Goal: Task Accomplishment & Management: Use online tool/utility

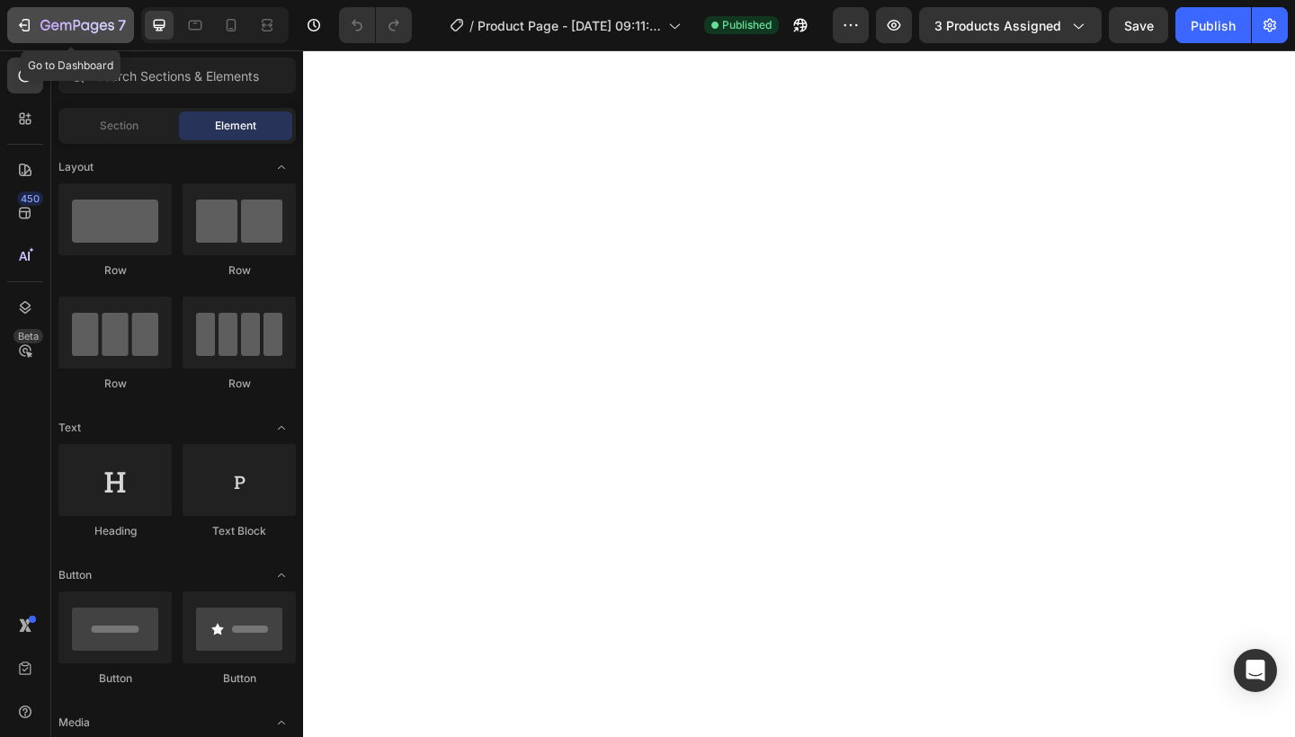
click at [25, 22] on icon "button" at bounding box center [24, 25] width 18 height 18
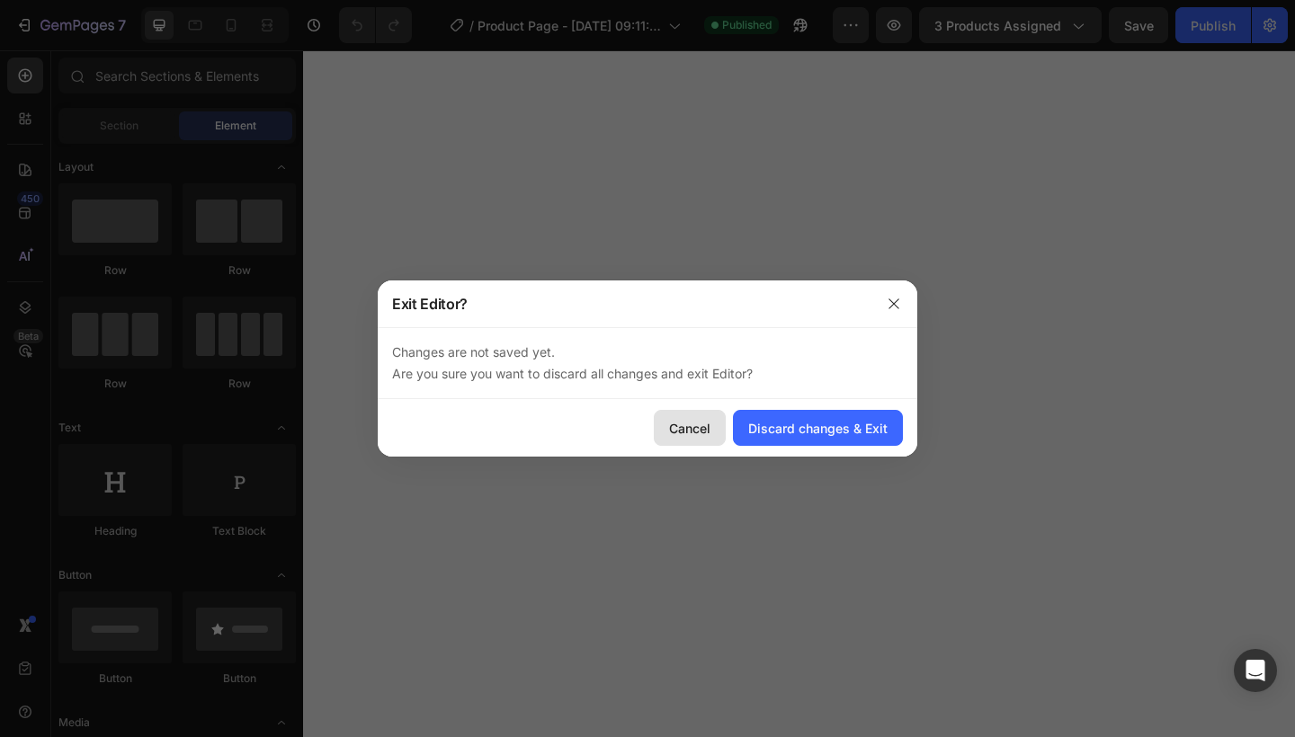
click at [714, 429] on button "Cancel" at bounding box center [690, 428] width 72 height 36
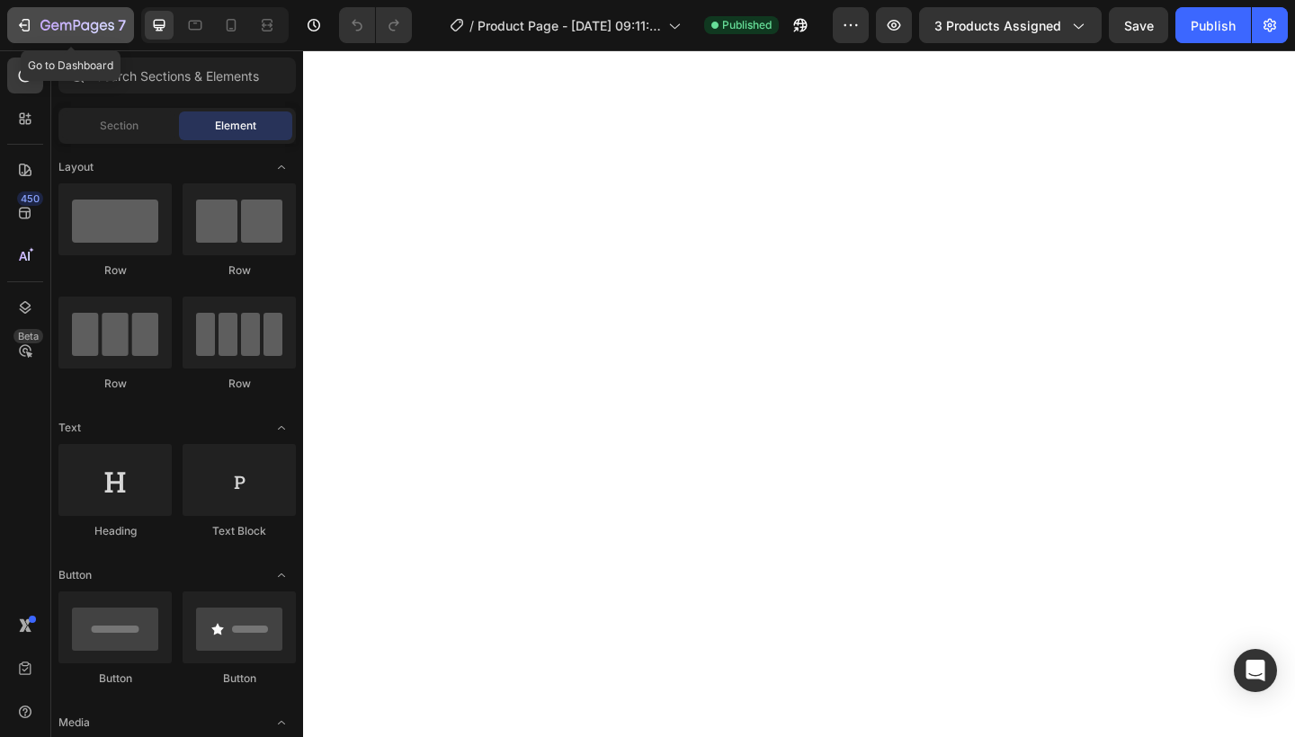
click at [42, 19] on icon "button" at bounding box center [77, 26] width 74 height 15
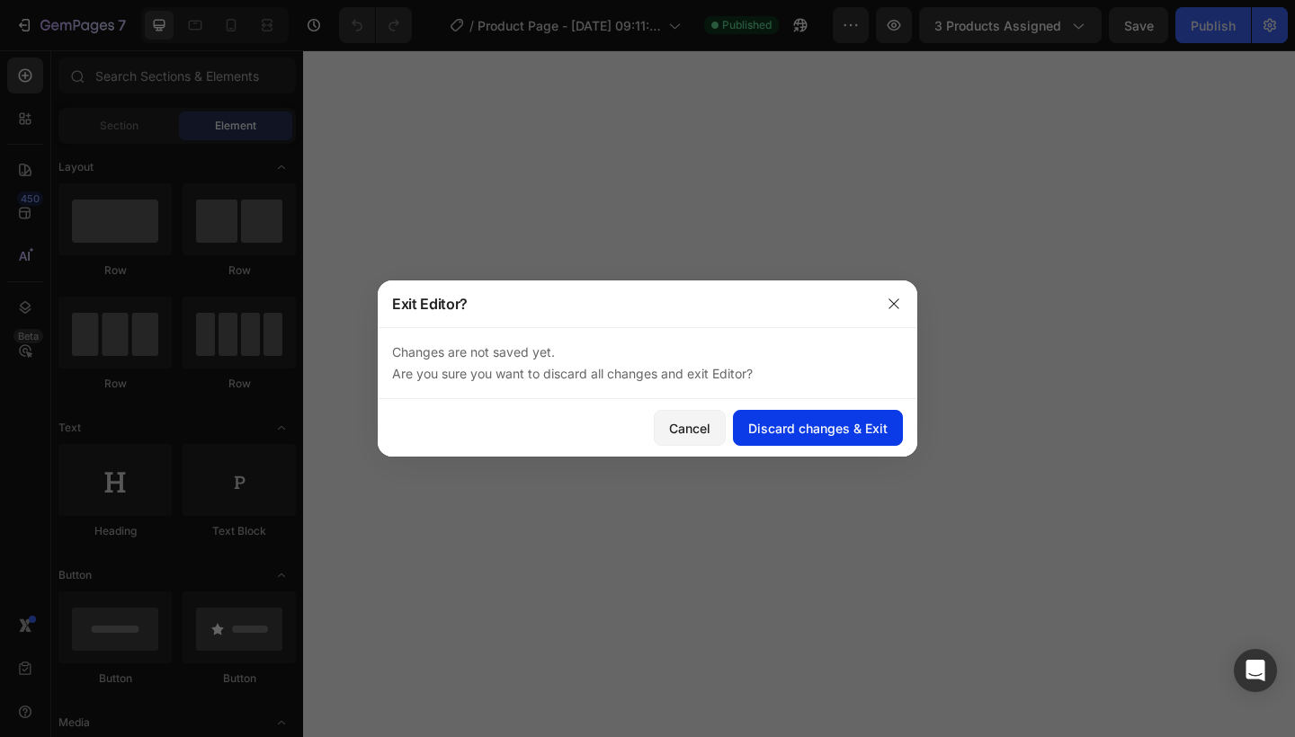
click at [777, 413] on button "Discard changes & Exit" at bounding box center [818, 428] width 170 height 36
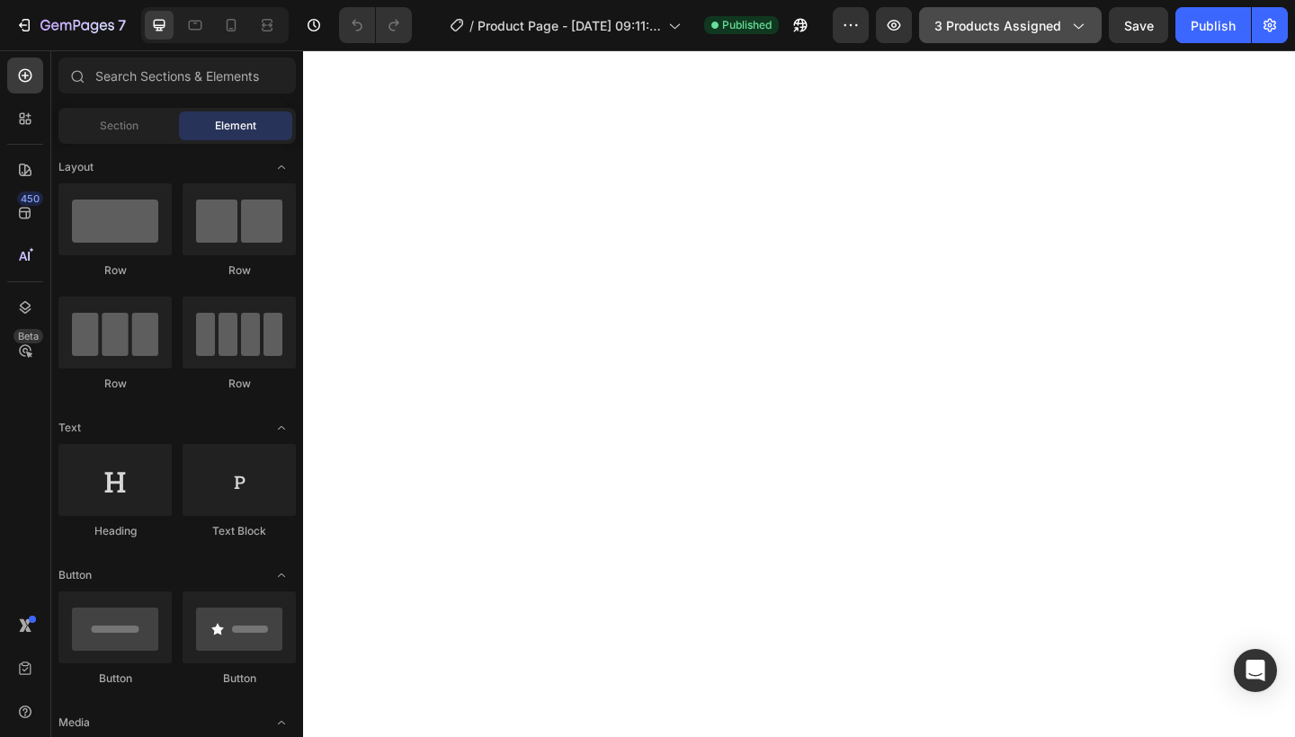
click at [1061, 32] on span "3 products assigned" at bounding box center [997, 25] width 127 height 19
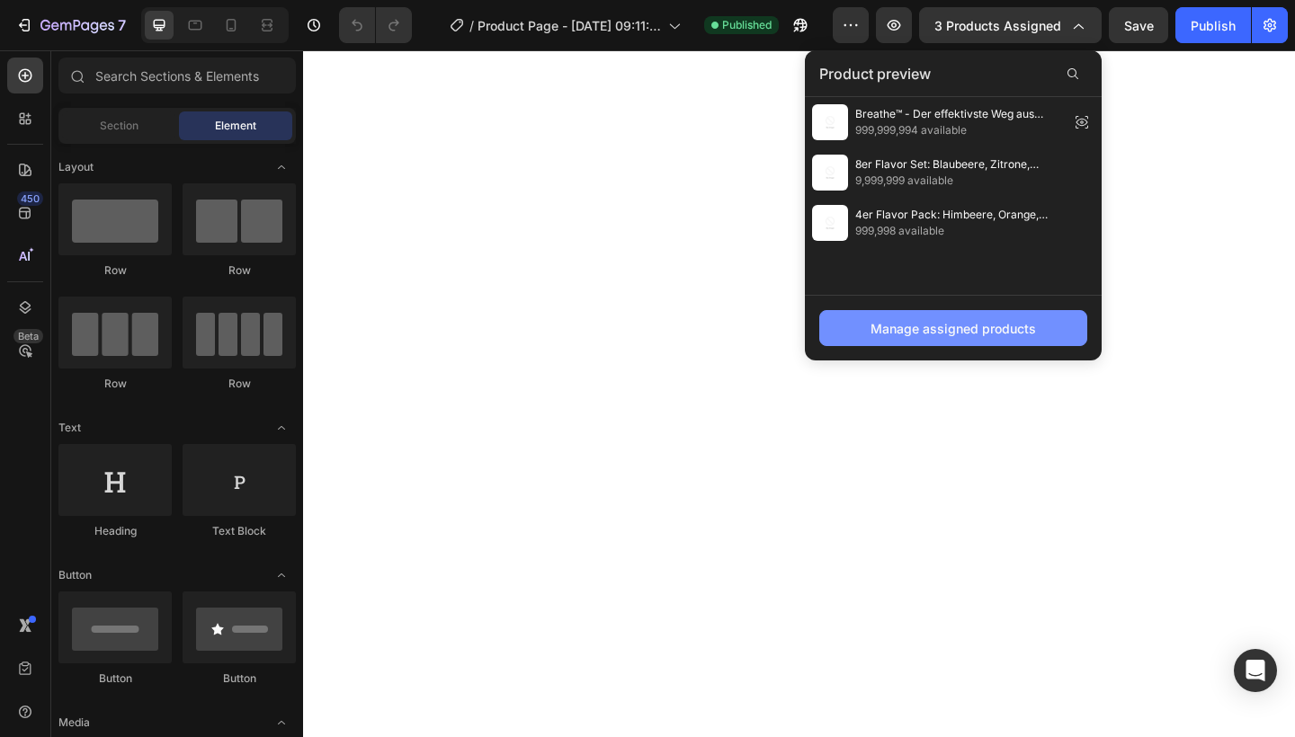
click at [982, 339] on button "Manage assigned products" at bounding box center [953, 328] width 268 height 36
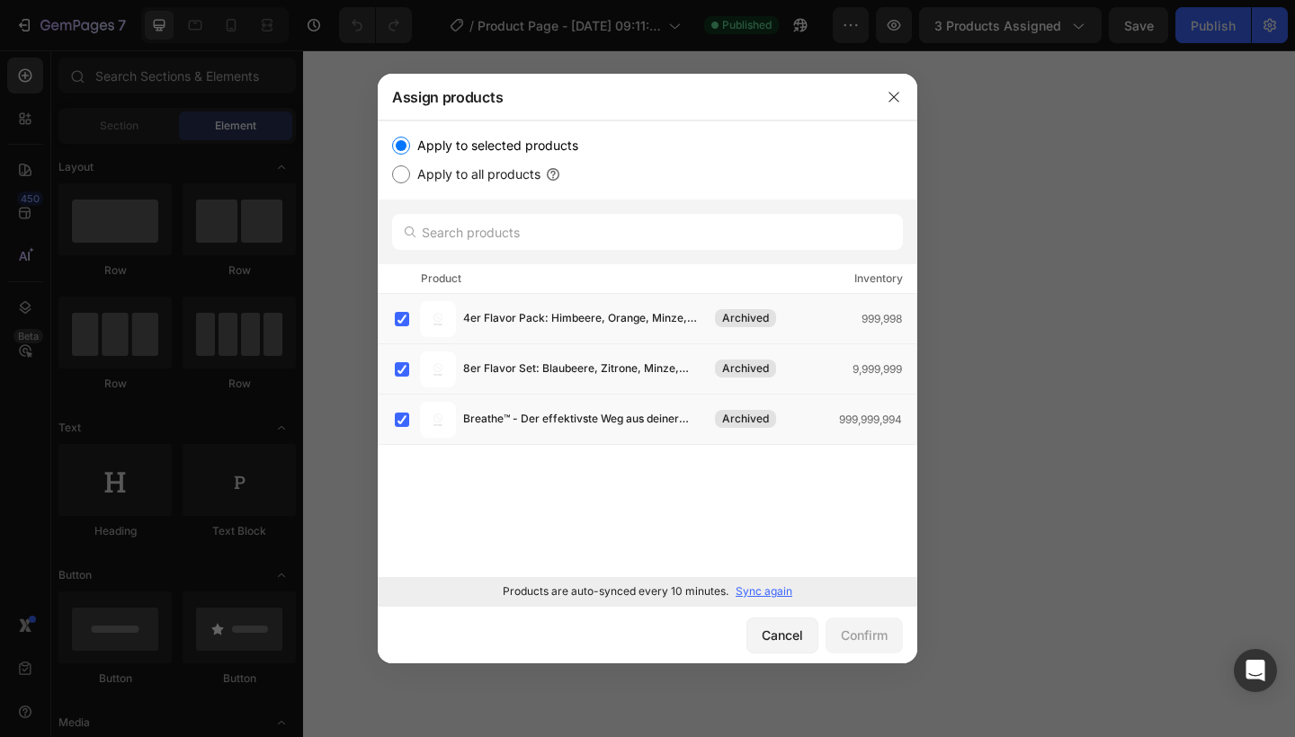
click at [751, 596] on p "Sync again" at bounding box center [764, 592] width 57 height 16
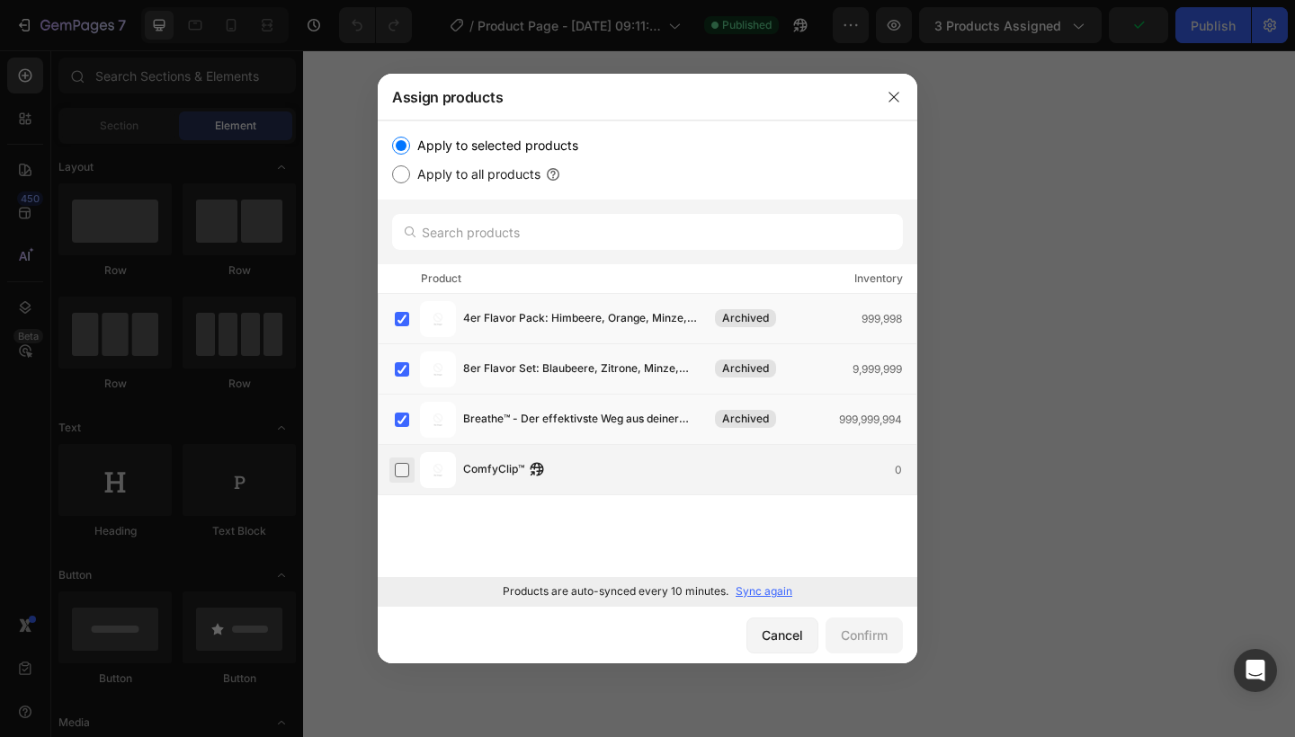
click at [398, 471] on label at bounding box center [402, 470] width 14 height 14
click at [400, 424] on label at bounding box center [402, 420] width 14 height 14
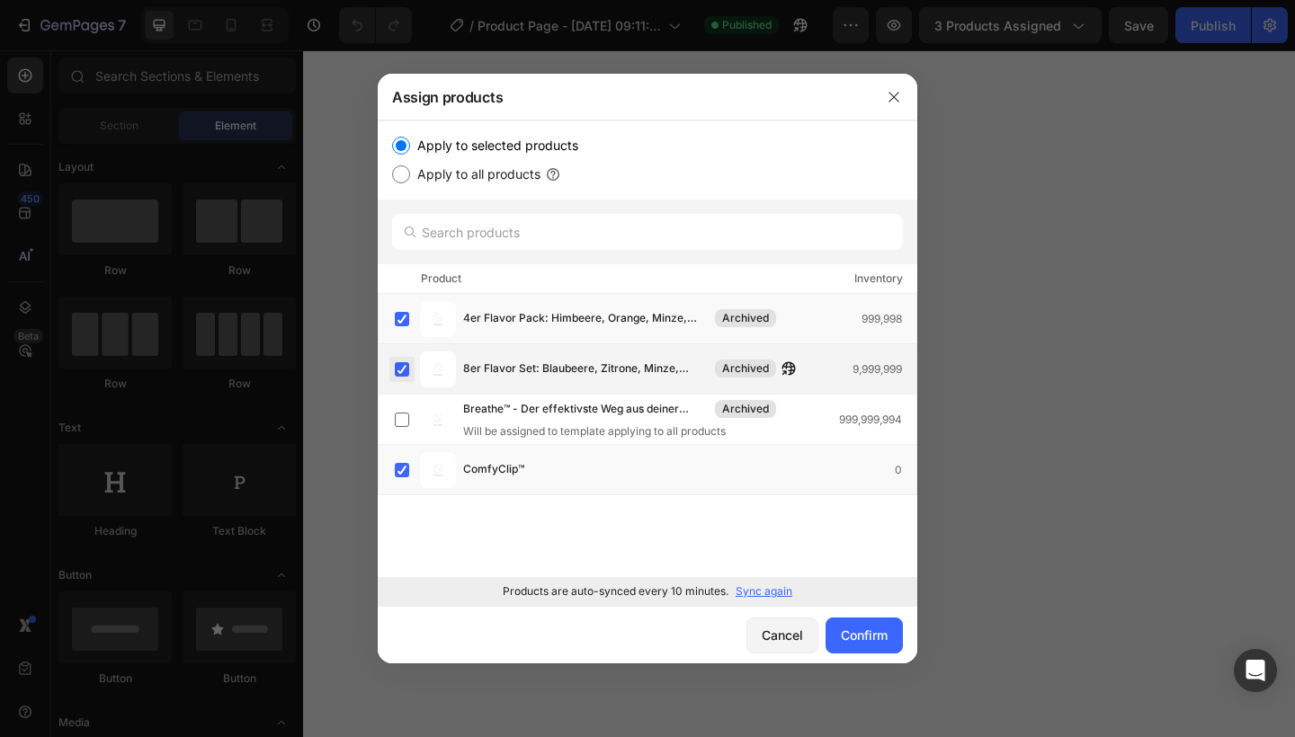
click at [400, 366] on label at bounding box center [402, 369] width 14 height 14
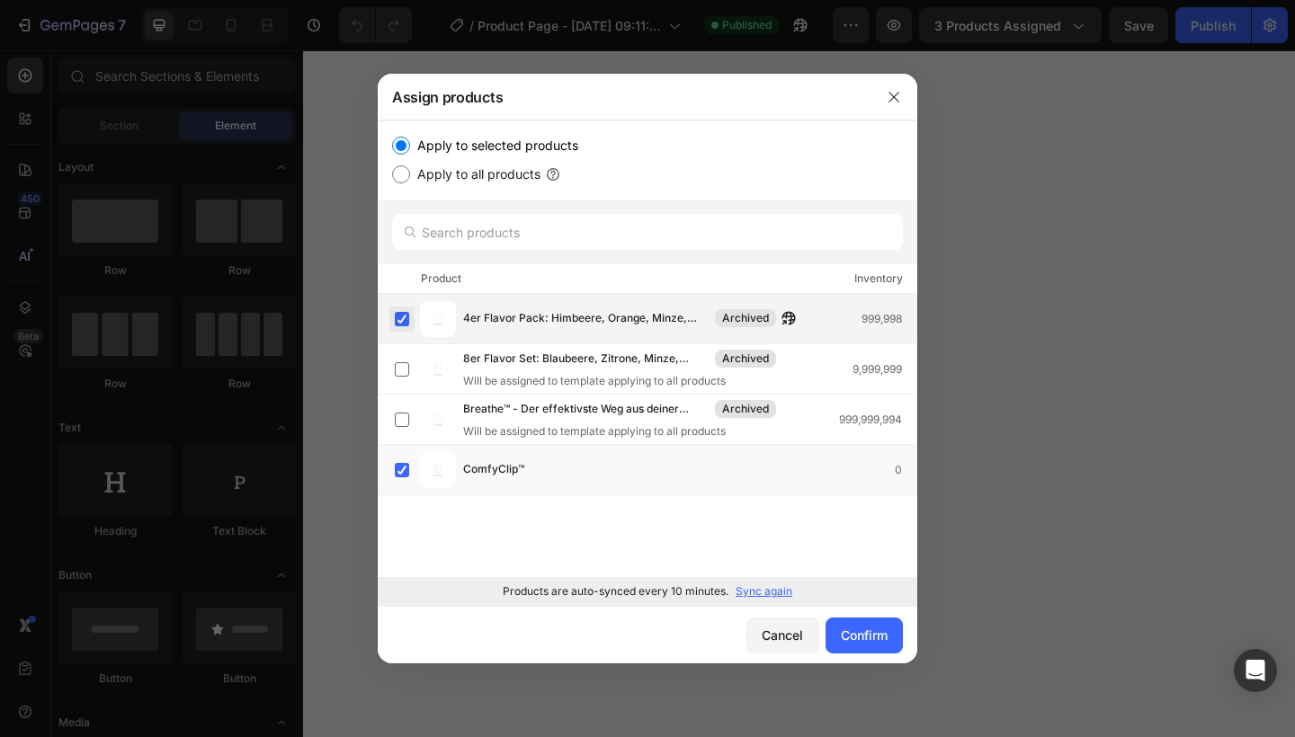
click at [400, 326] on label at bounding box center [402, 319] width 14 height 14
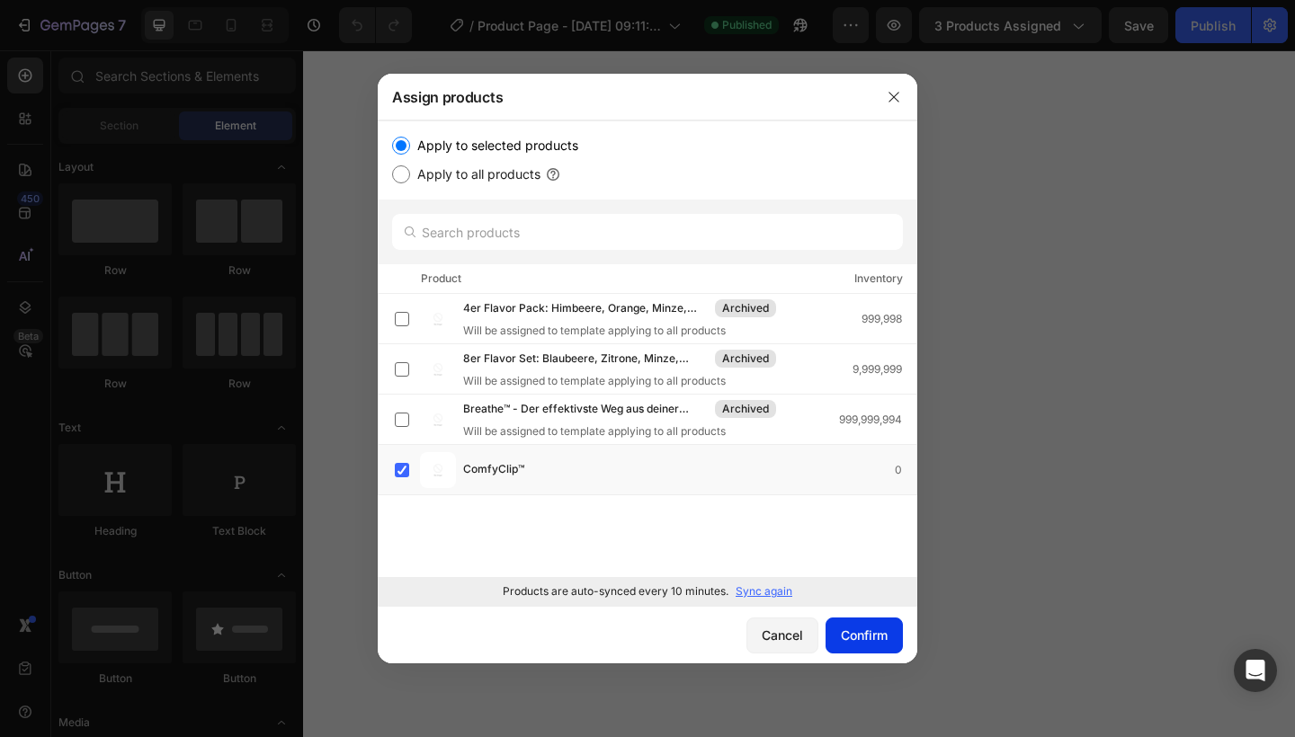
click at [856, 629] on div "Confirm" at bounding box center [864, 635] width 47 height 19
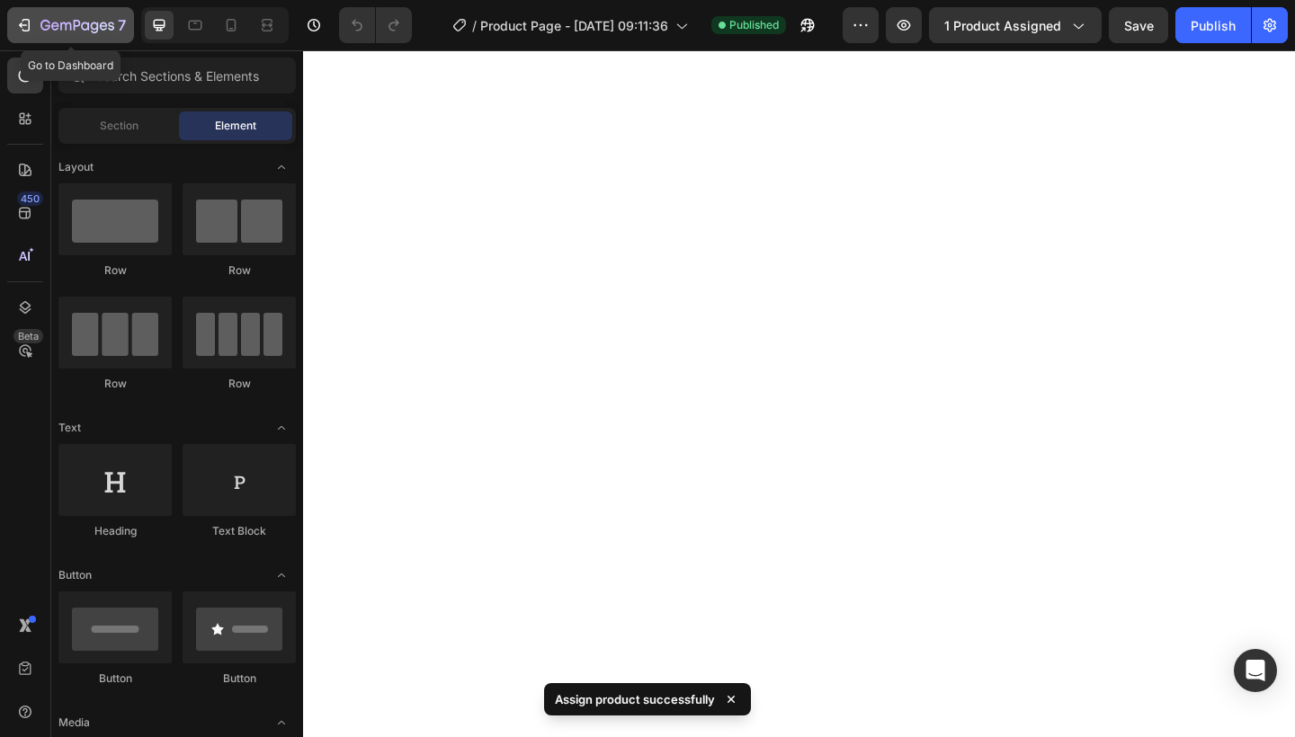
click at [25, 32] on icon "button" at bounding box center [24, 25] width 18 height 18
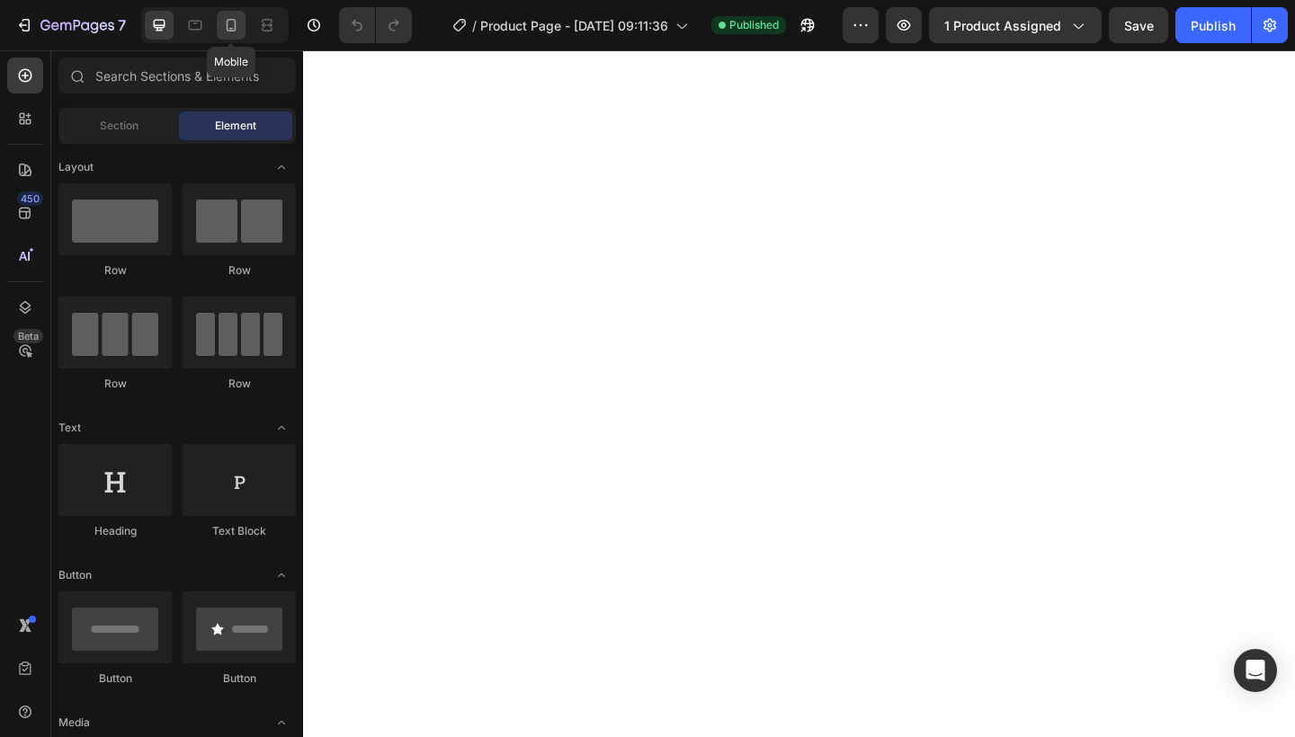
click at [232, 23] on icon at bounding box center [231, 25] width 18 height 18
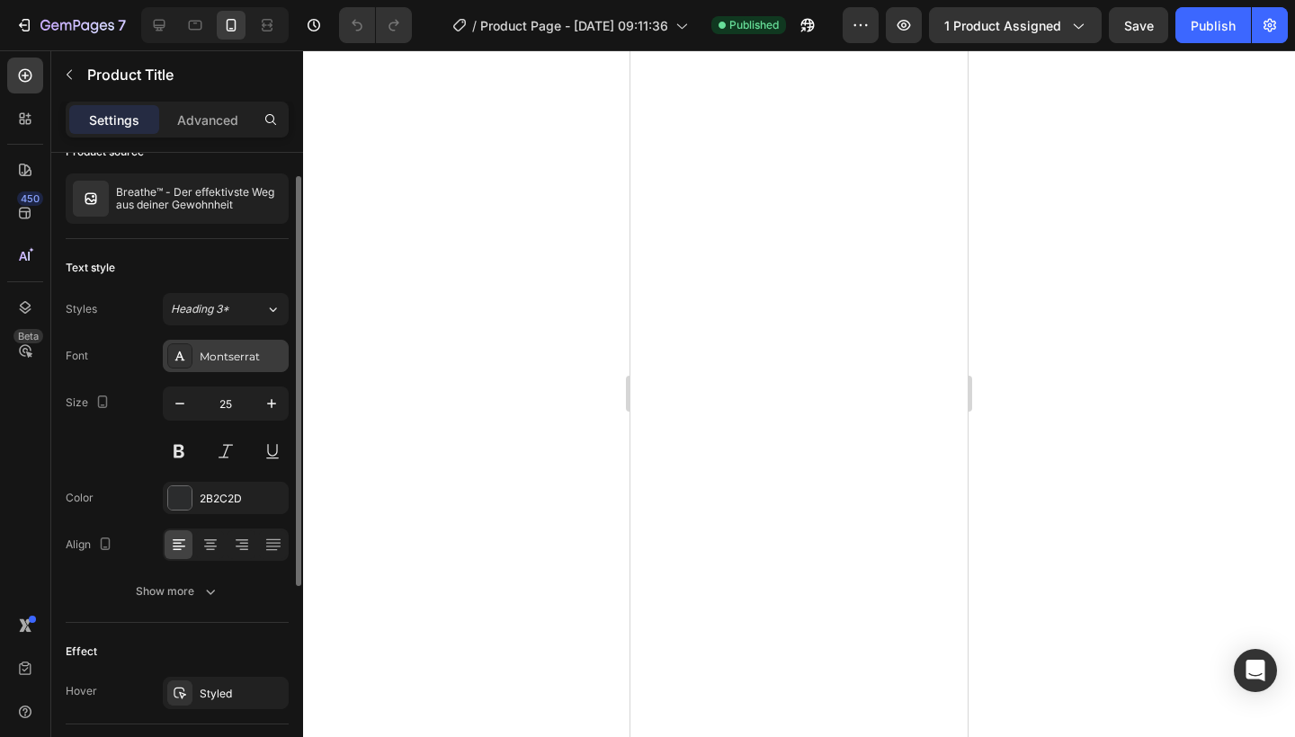
scroll to position [32, 0]
click at [248, 361] on div "Montserrat" at bounding box center [242, 354] width 85 height 16
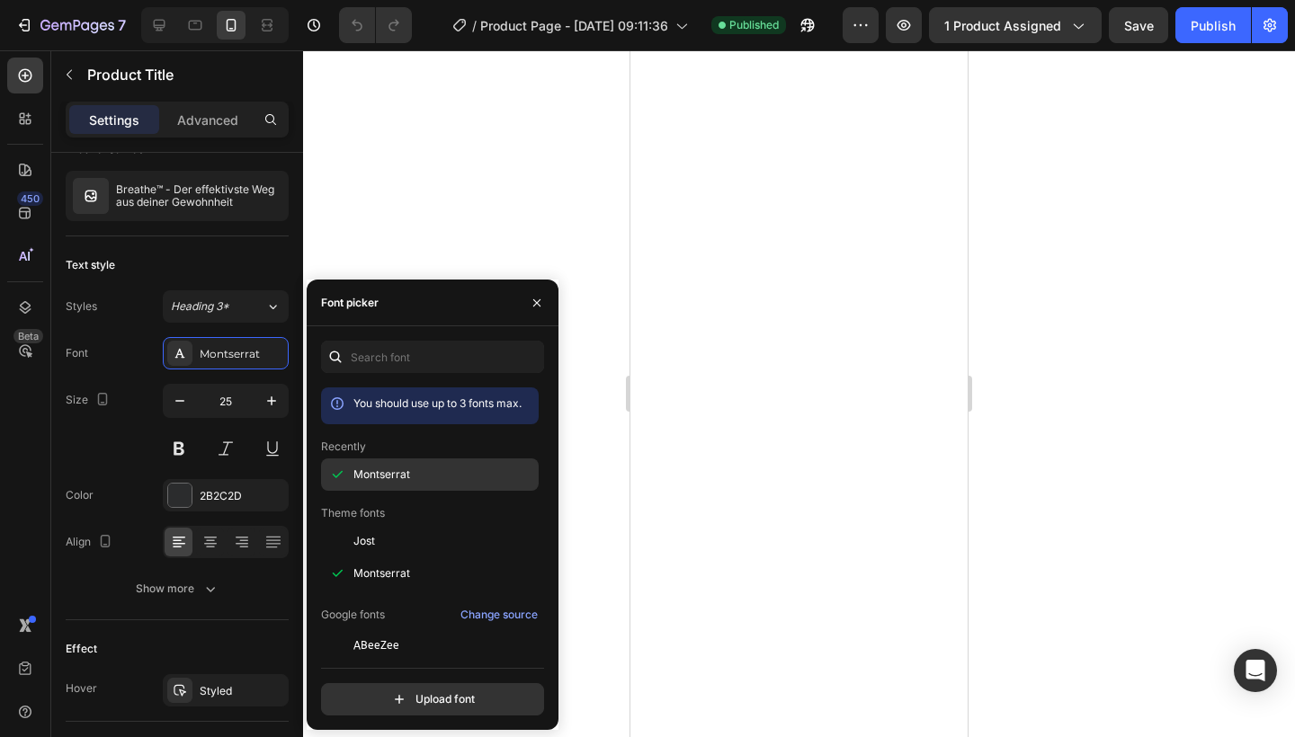
click at [388, 467] on span "Montserrat" at bounding box center [381, 475] width 57 height 16
click at [498, 237] on div at bounding box center [799, 393] width 992 height 687
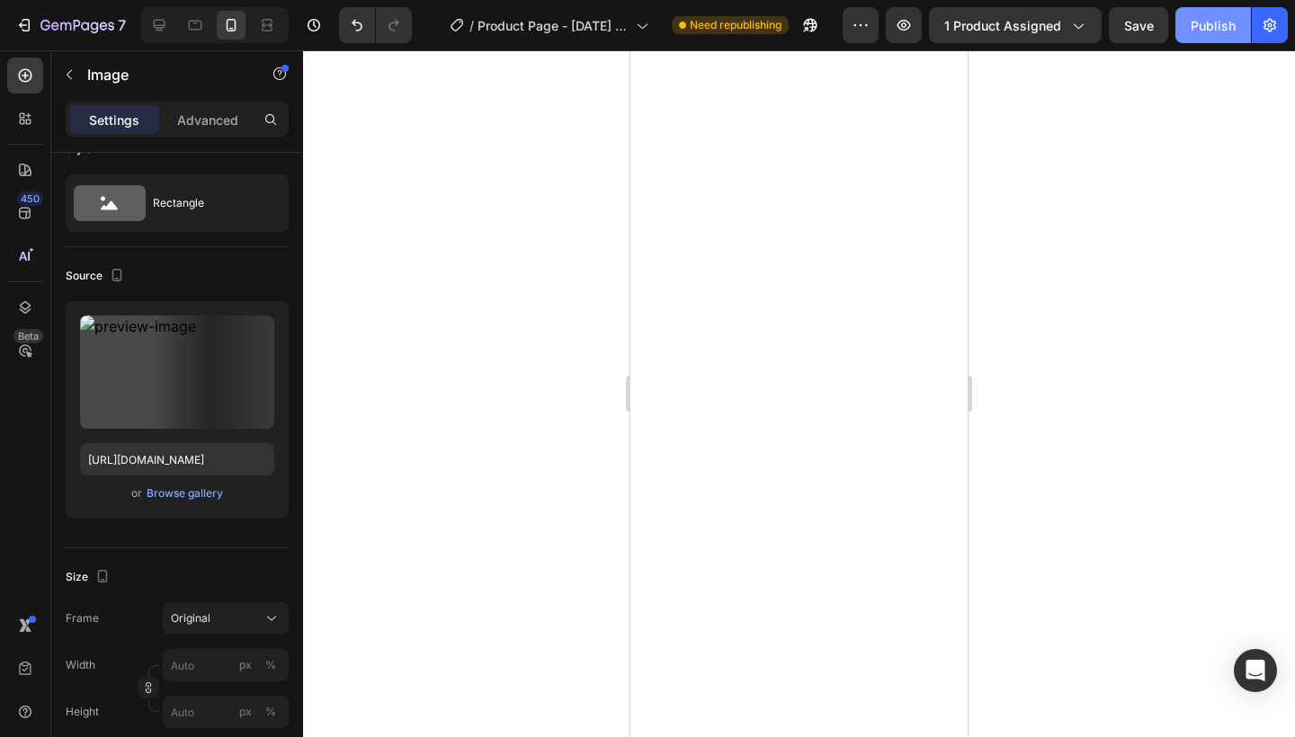
click at [1217, 29] on div "Publish" at bounding box center [1213, 25] width 45 height 19
click at [1217, 23] on icon "button" at bounding box center [1218, 22] width 4 height 4
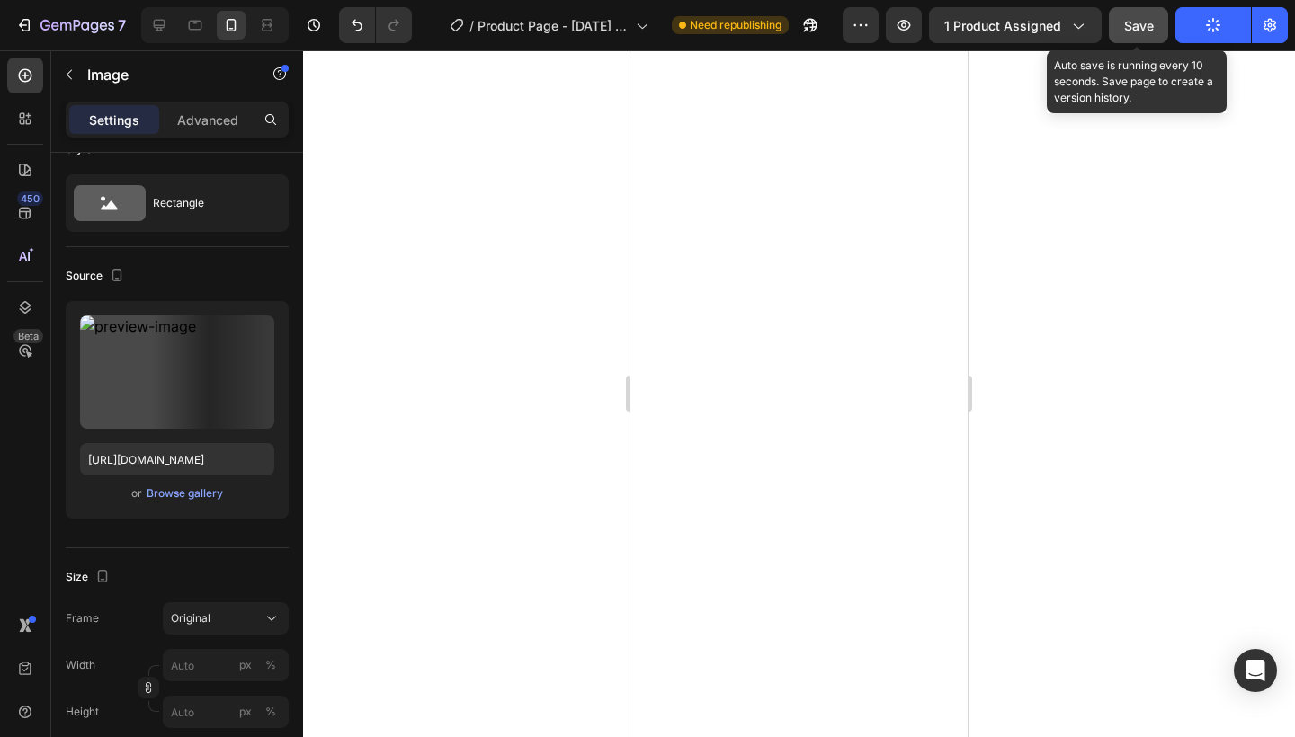
click at [1146, 40] on button "Save" at bounding box center [1138, 25] width 59 height 36
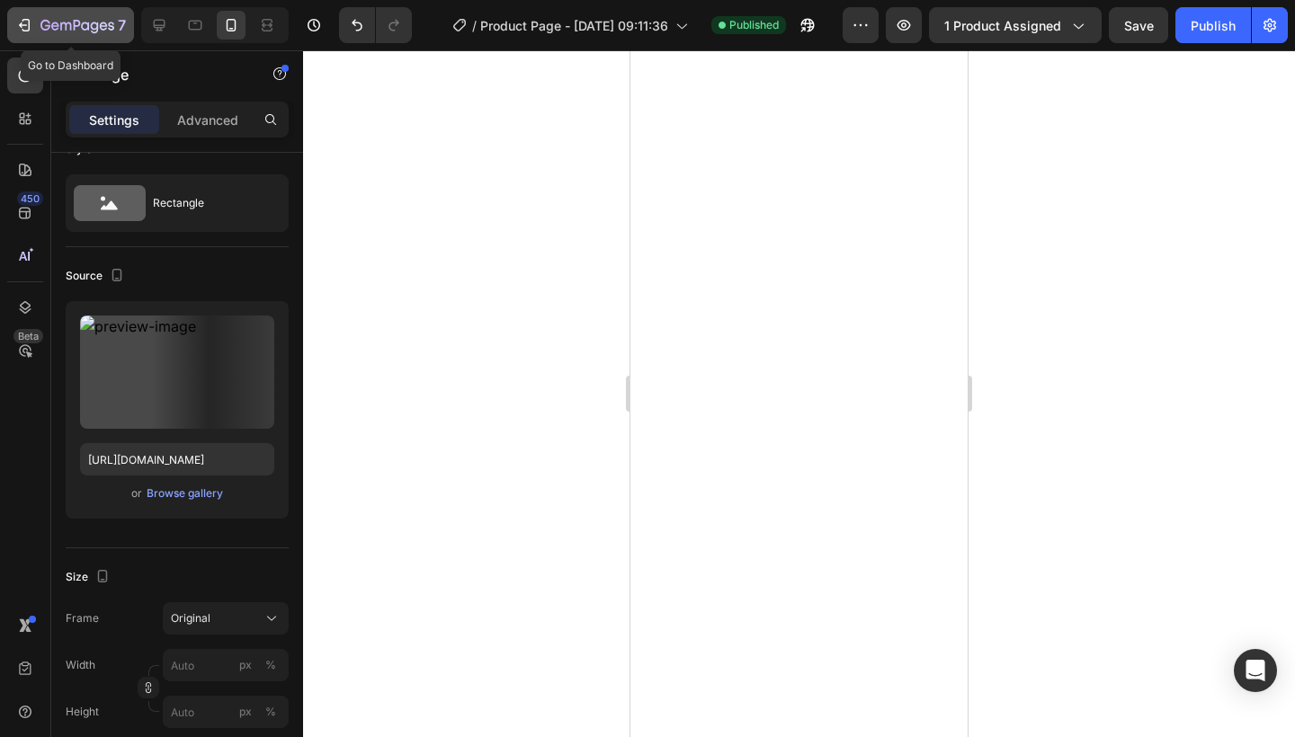
click at [19, 31] on icon "button" at bounding box center [24, 25] width 18 height 18
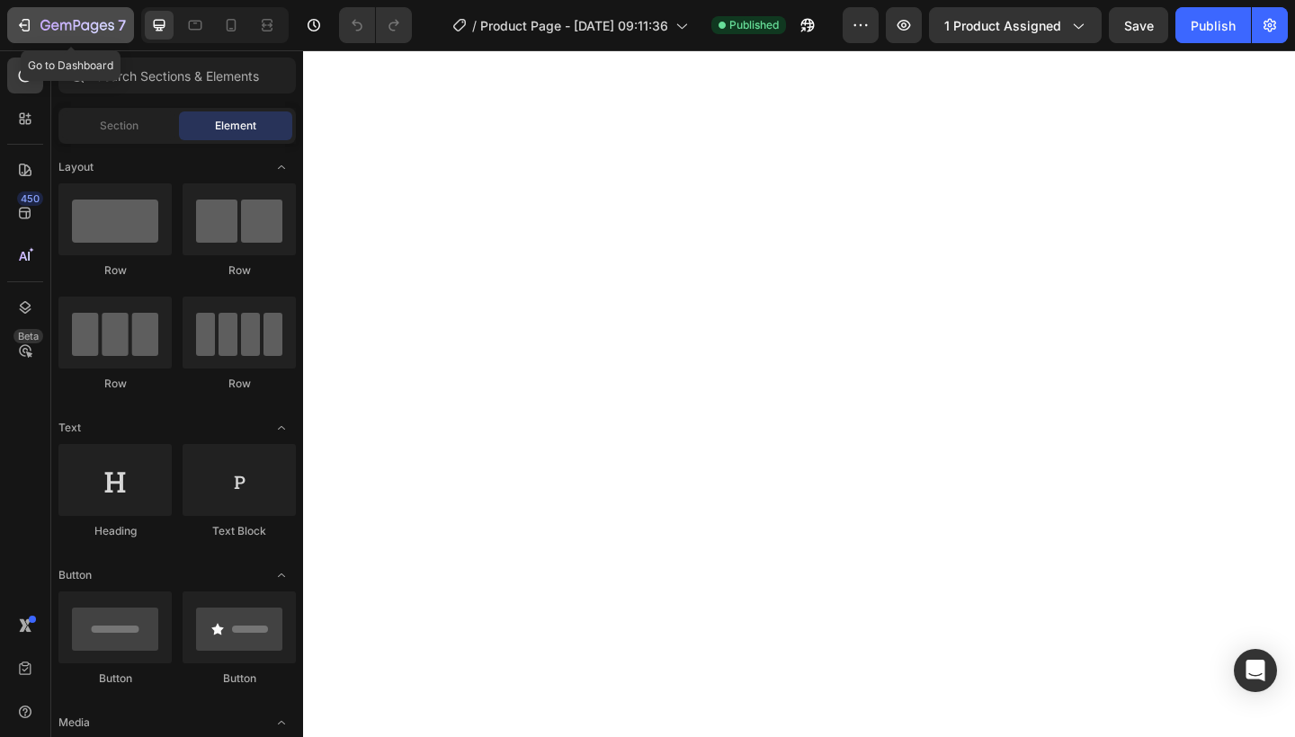
click at [42, 12] on button "7" at bounding box center [70, 25] width 127 height 36
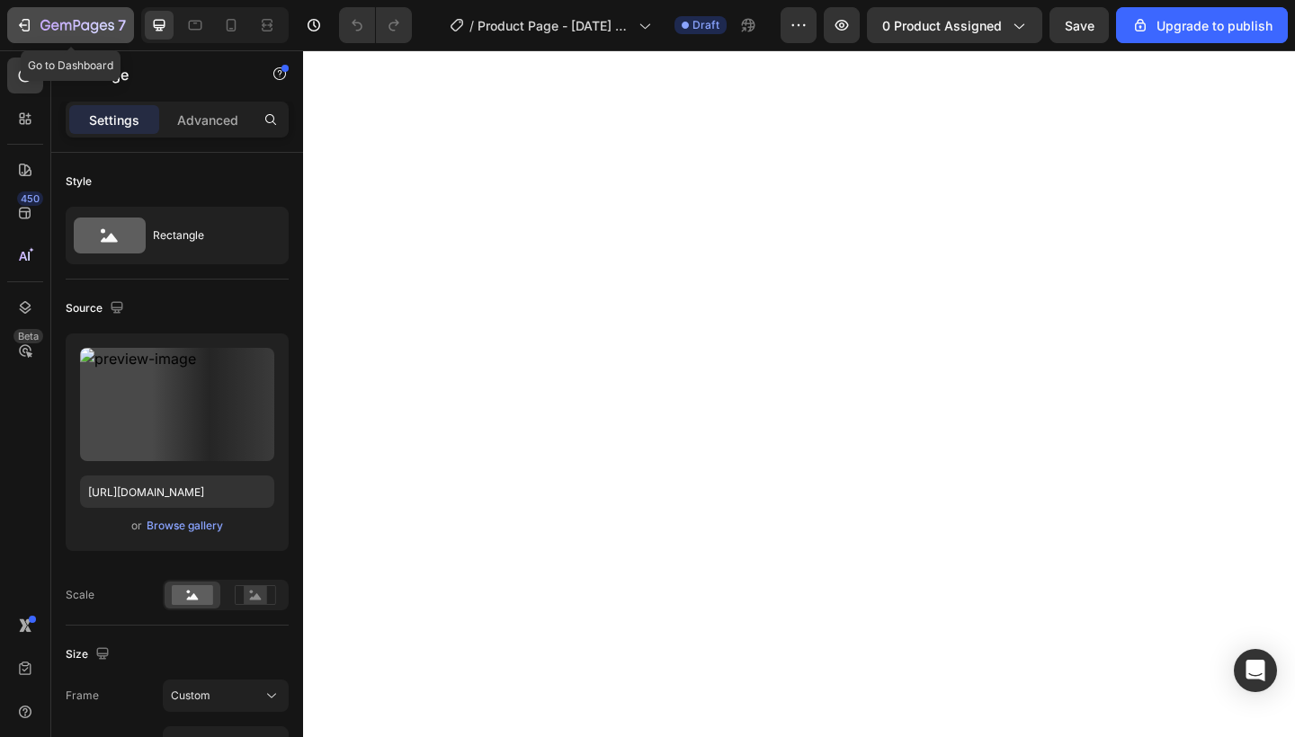
click at [22, 31] on icon "button" at bounding box center [26, 25] width 8 height 13
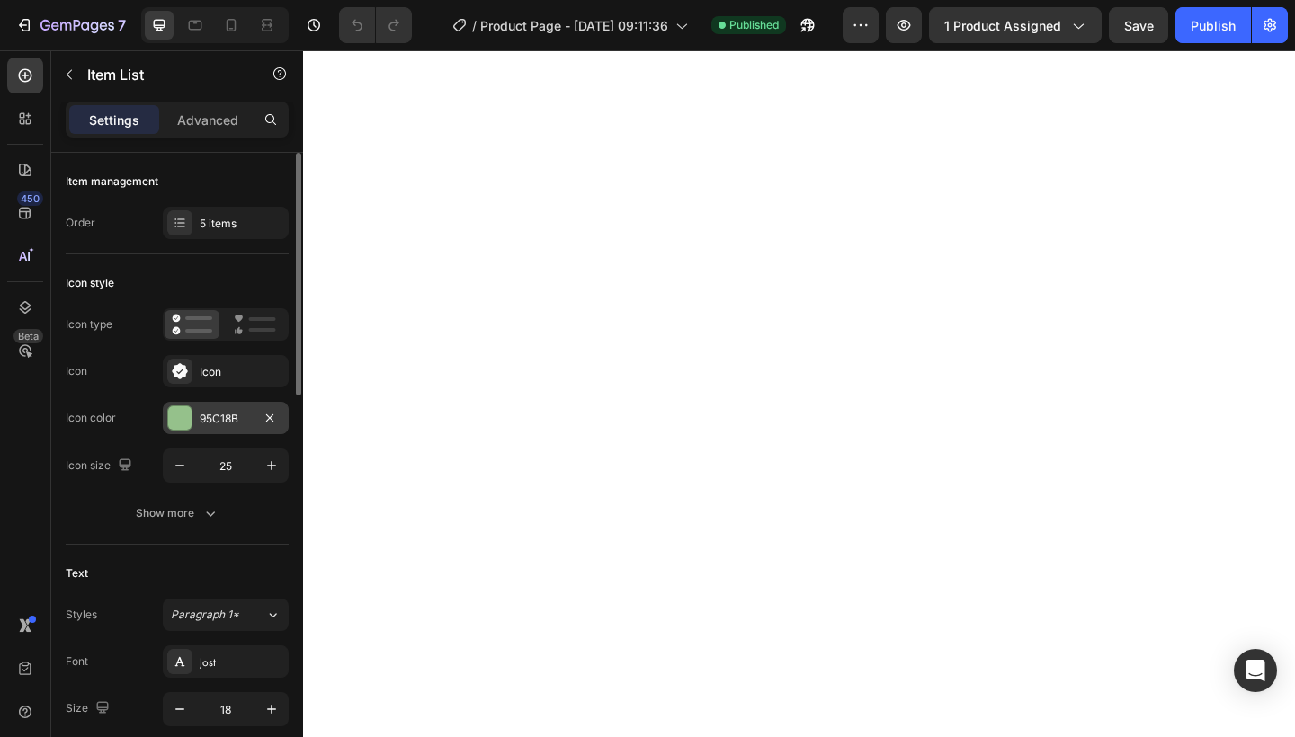
click at [202, 418] on div "95C18B" at bounding box center [226, 419] width 52 height 16
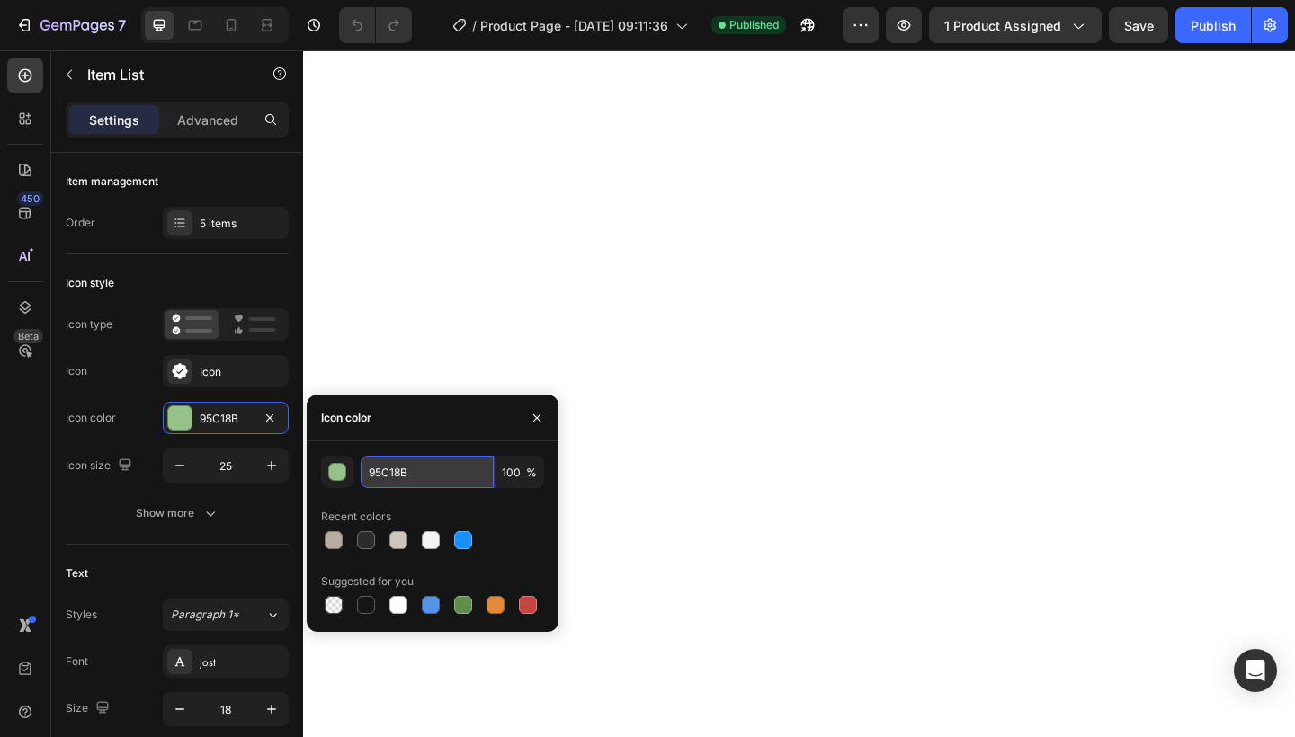
click at [404, 486] on input "95C18B" at bounding box center [427, 472] width 133 height 32
paste input "#FFAFE4"
click at [377, 471] on input "#FFAFE4" at bounding box center [427, 472] width 133 height 32
type input "FFAFE4"
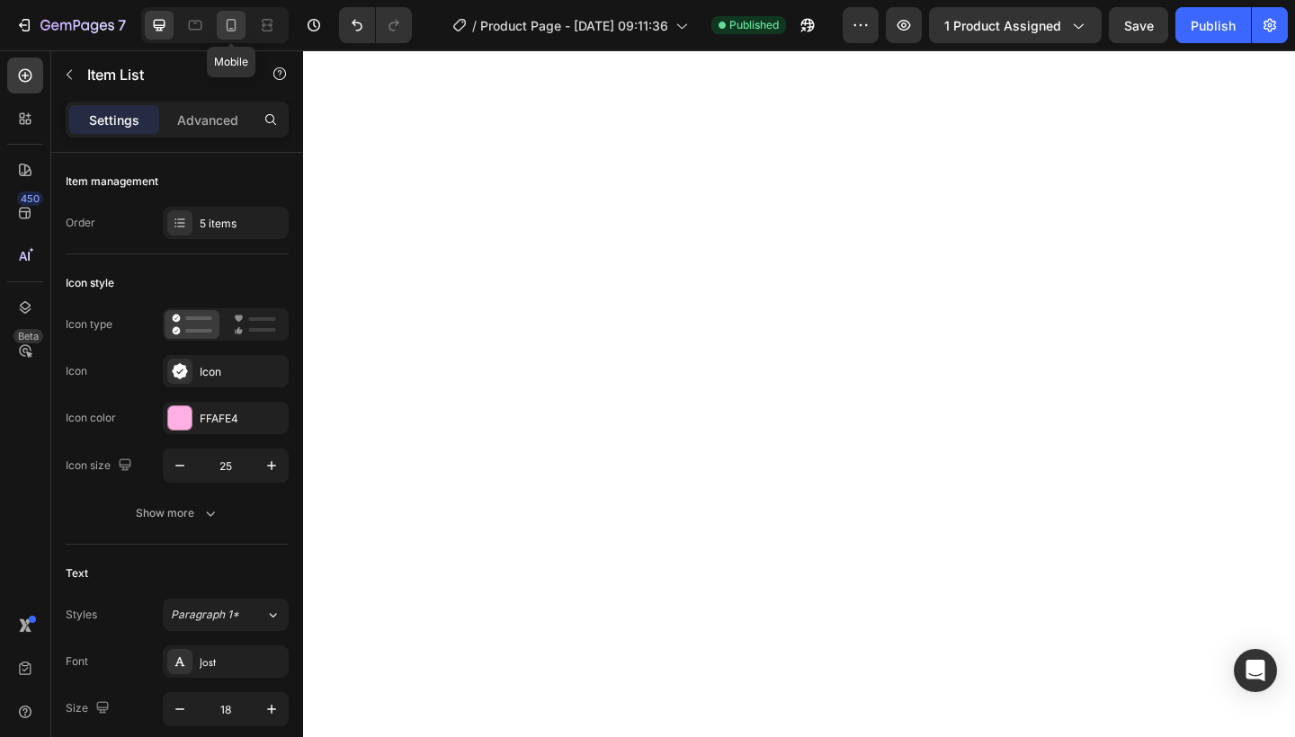
click at [229, 18] on icon at bounding box center [231, 25] width 18 height 18
type input "19"
type input "14"
type input "8"
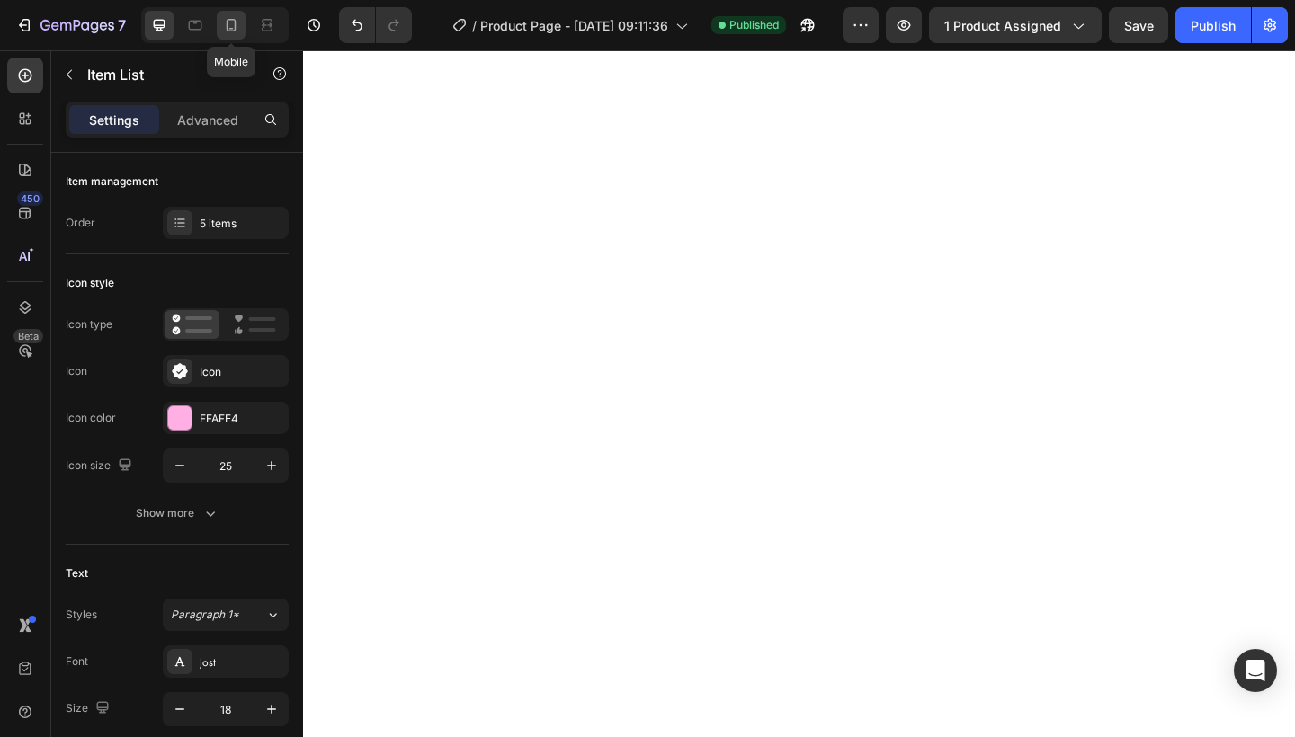
type input "4"
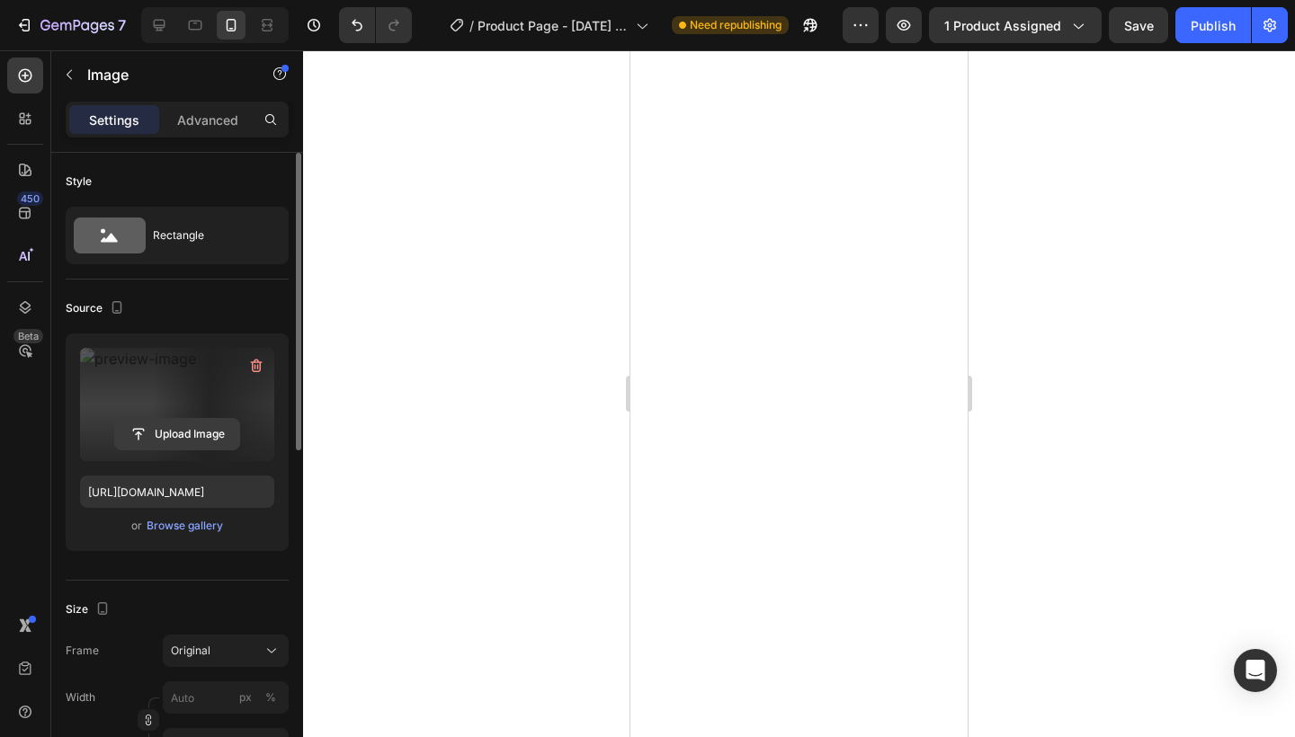
click at [160, 436] on input "file" at bounding box center [177, 434] width 124 height 31
click at [189, 408] on label at bounding box center [177, 404] width 194 height 113
click at [189, 419] on input "file" at bounding box center [177, 434] width 124 height 31
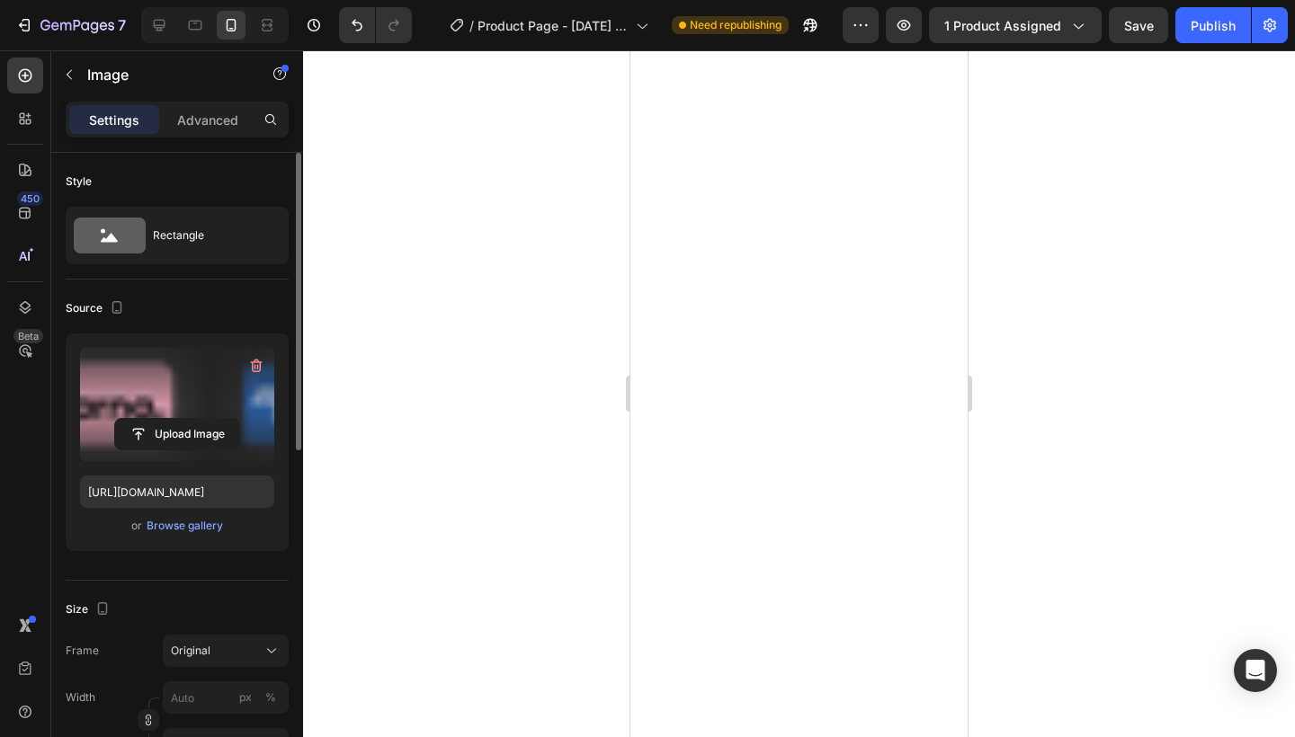
type input "[URL][DOMAIN_NAME]"
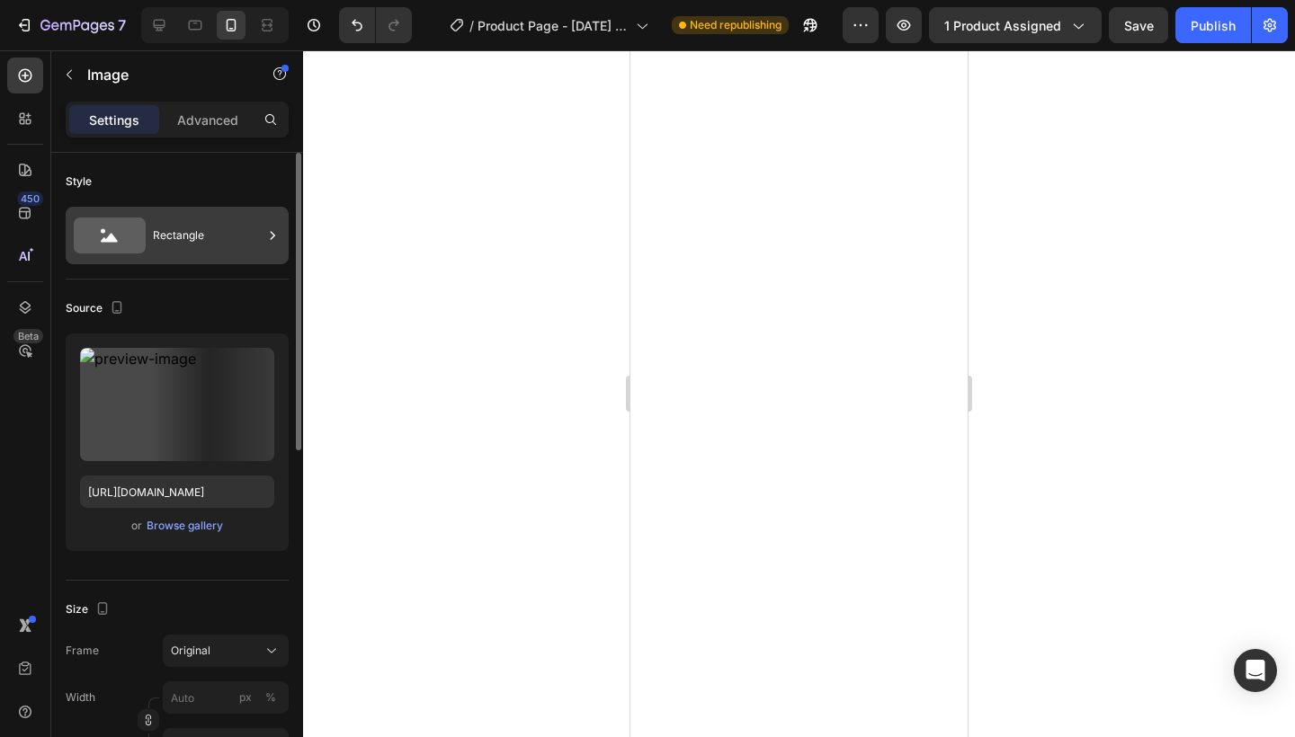
click at [232, 245] on div "Rectangle" at bounding box center [208, 235] width 110 height 41
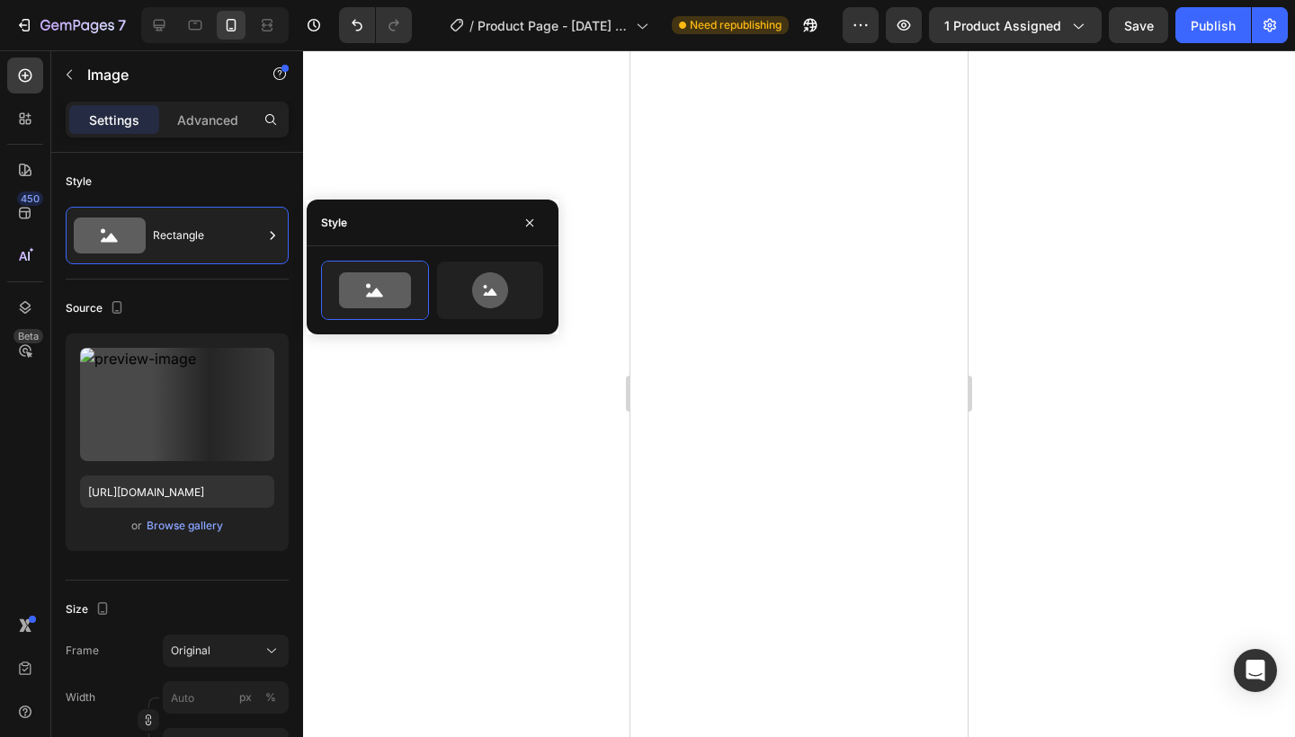
click at [430, 151] on div at bounding box center [799, 393] width 992 height 687
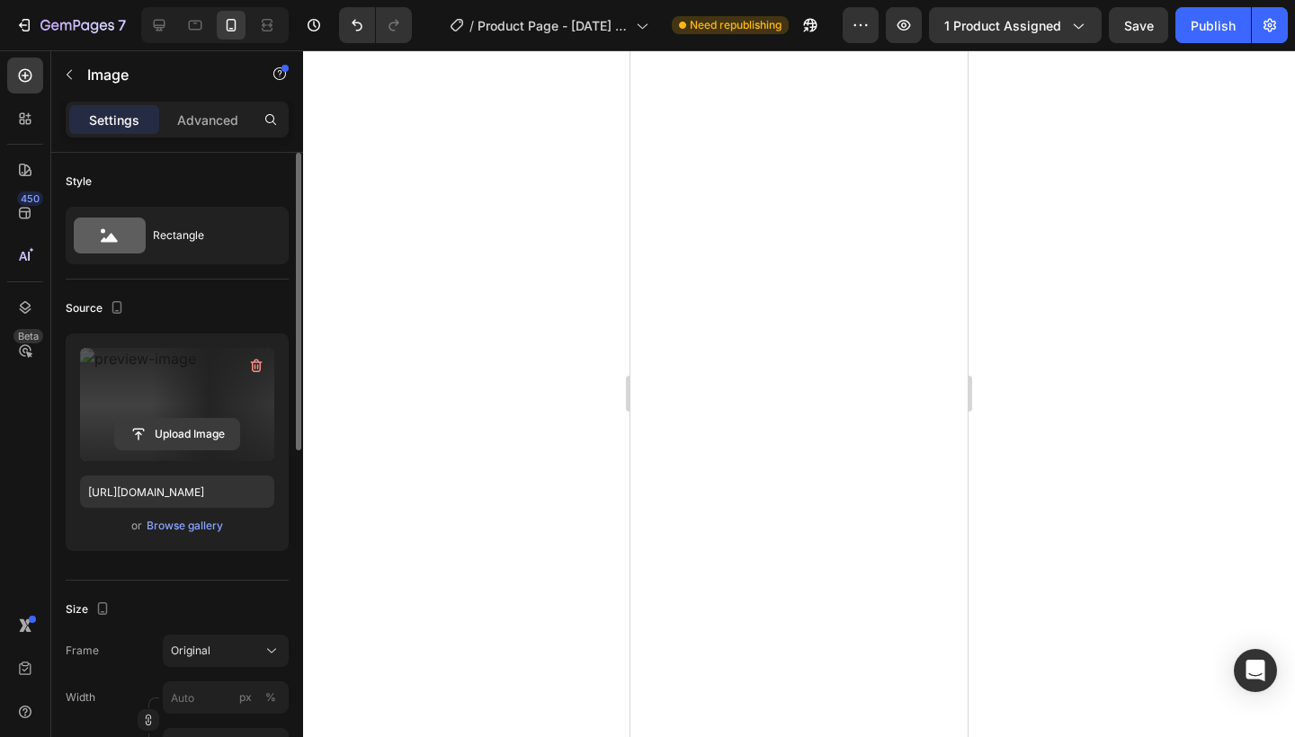
click at [149, 432] on input "file" at bounding box center [177, 434] width 124 height 31
type input "[URL][DOMAIN_NAME]"
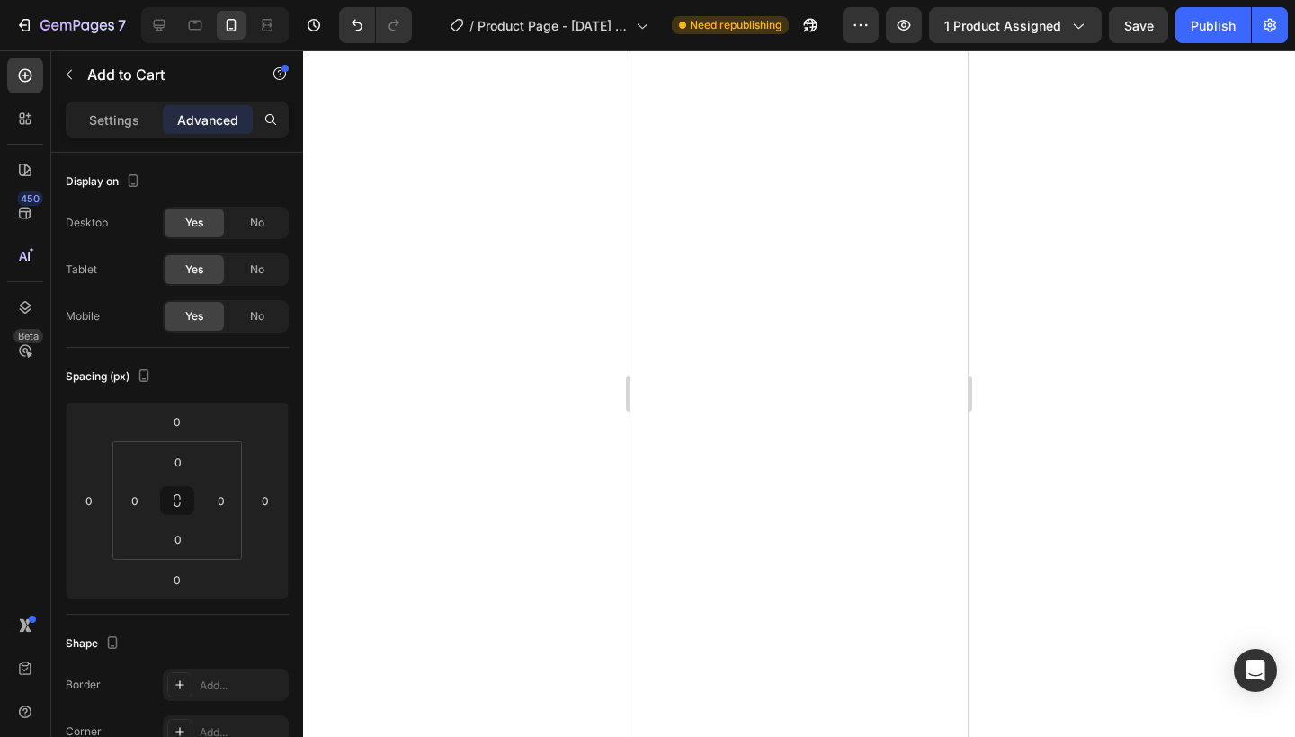
type input "10"
click at [503, 327] on div at bounding box center [799, 393] width 992 height 687
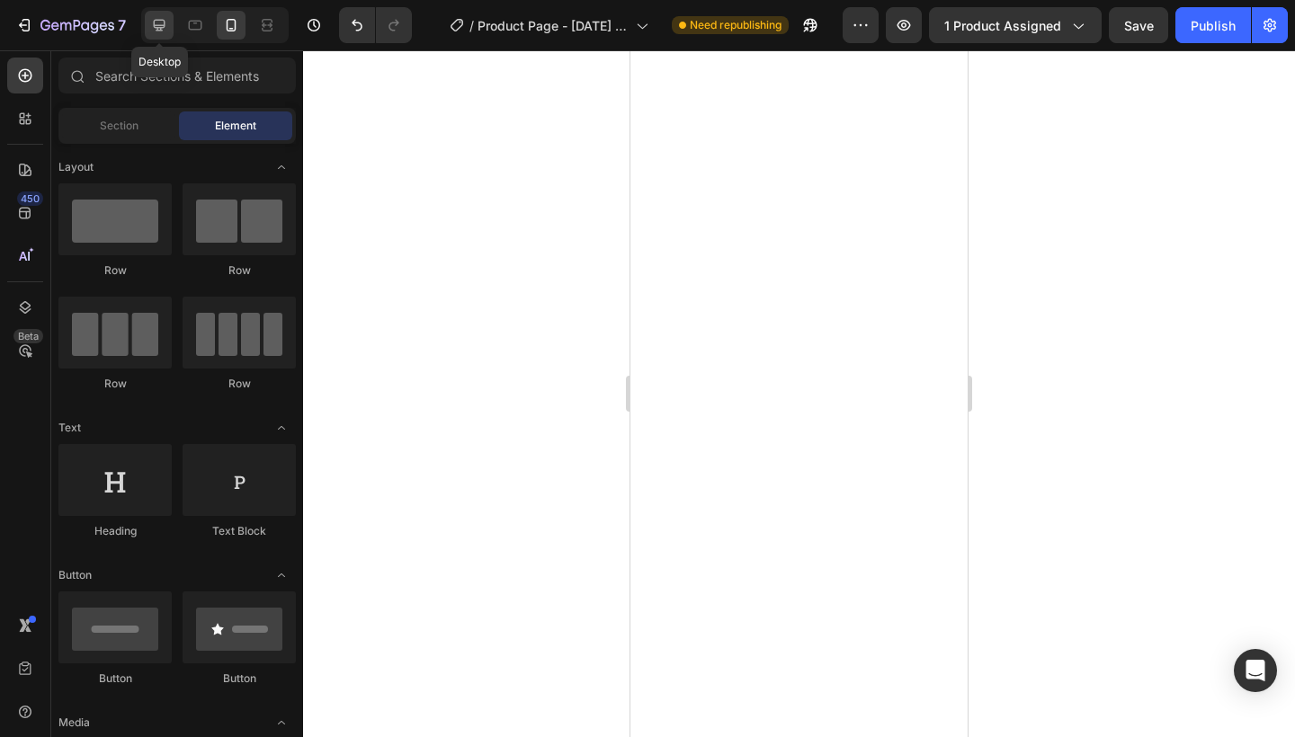
click at [152, 17] on icon at bounding box center [159, 25] width 18 height 18
click at [222, 20] on icon at bounding box center [231, 25] width 18 height 18
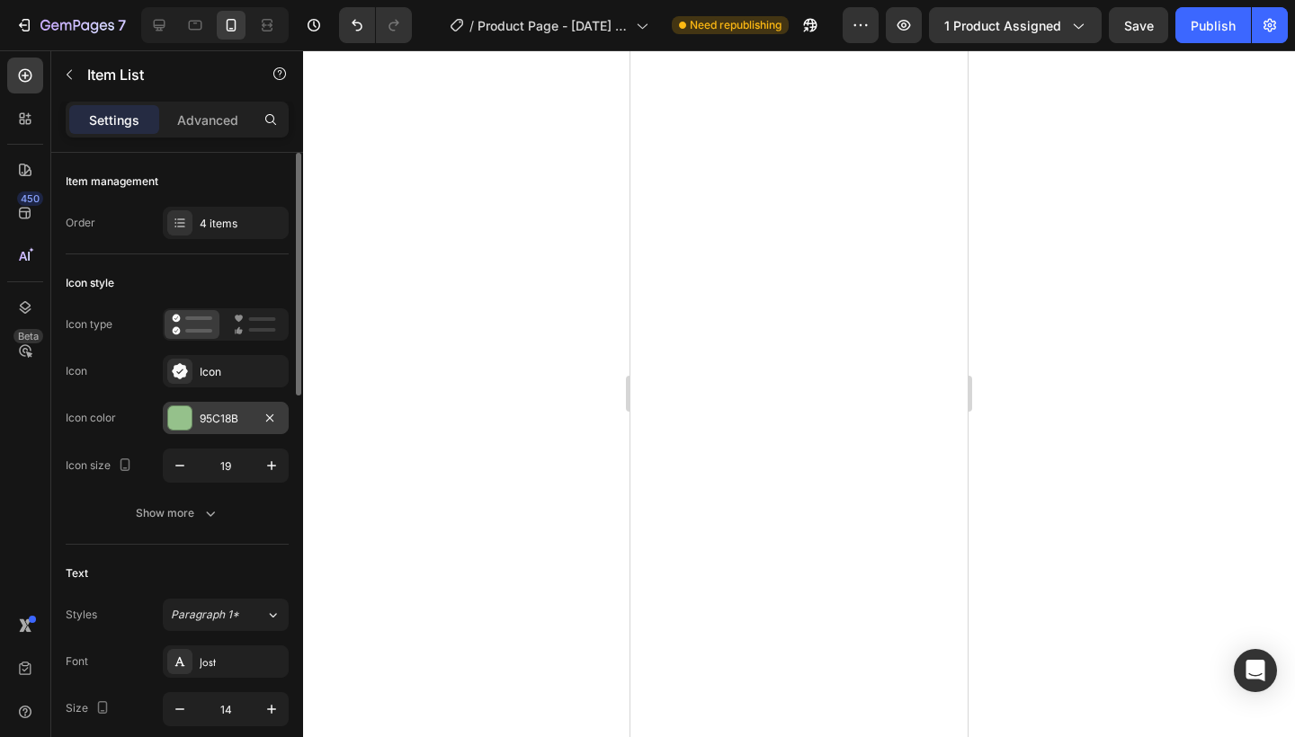
click at [219, 427] on div "95C18B" at bounding box center [226, 418] width 126 height 32
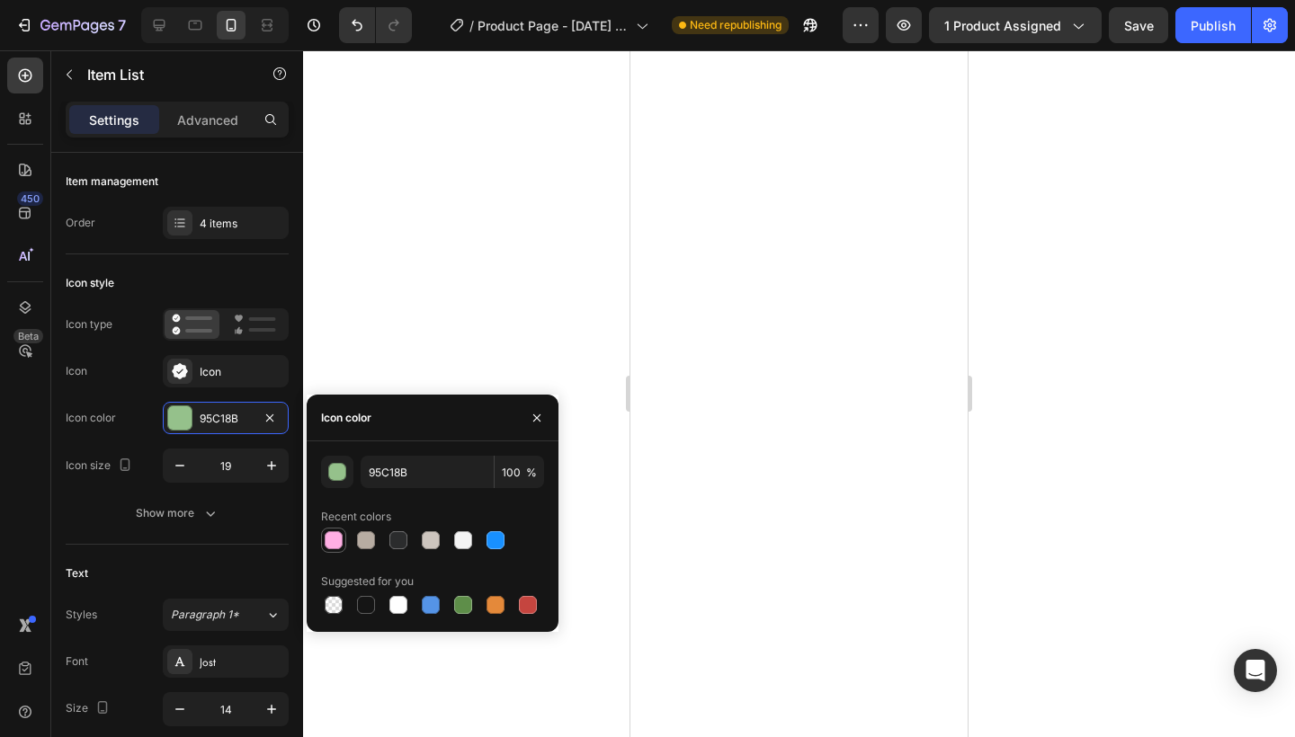
click at [336, 542] on div at bounding box center [334, 540] width 18 height 18
type input "FFAFE4"
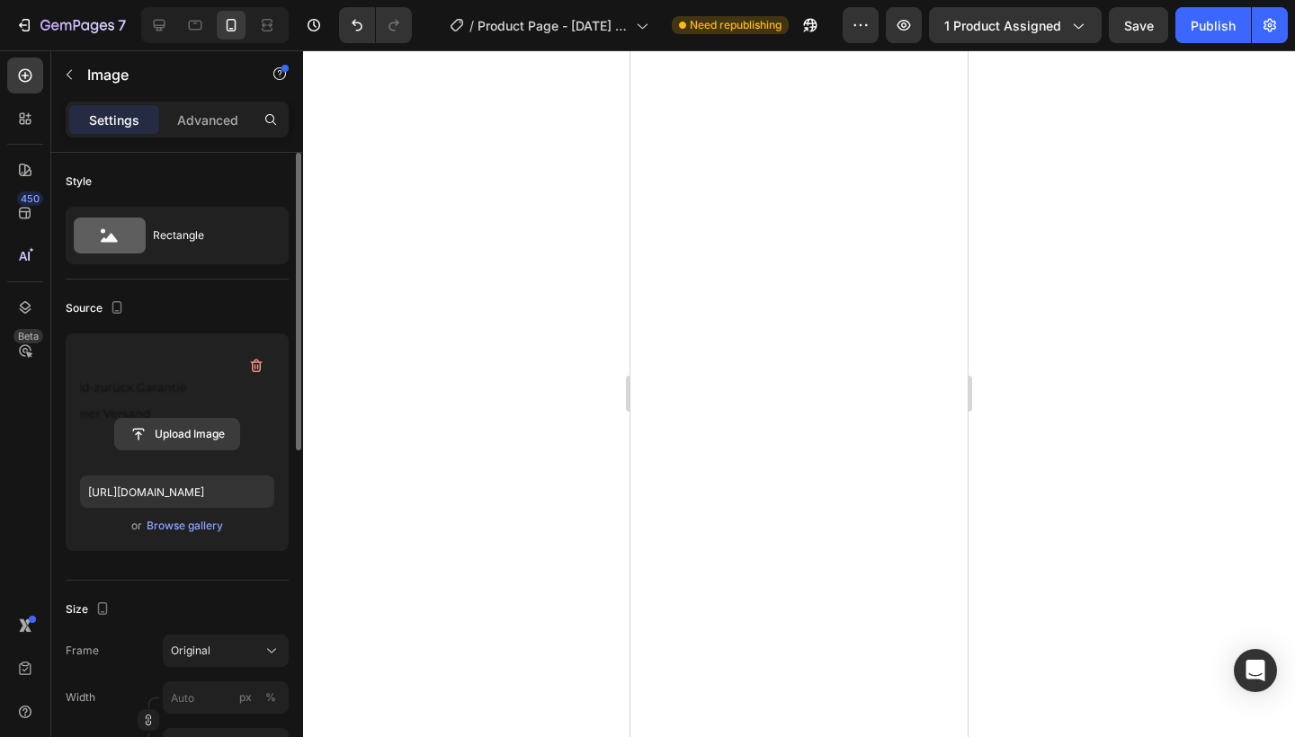
click at [155, 433] on input "file" at bounding box center [177, 434] width 124 height 31
click at [155, 442] on input "file" at bounding box center [177, 434] width 124 height 31
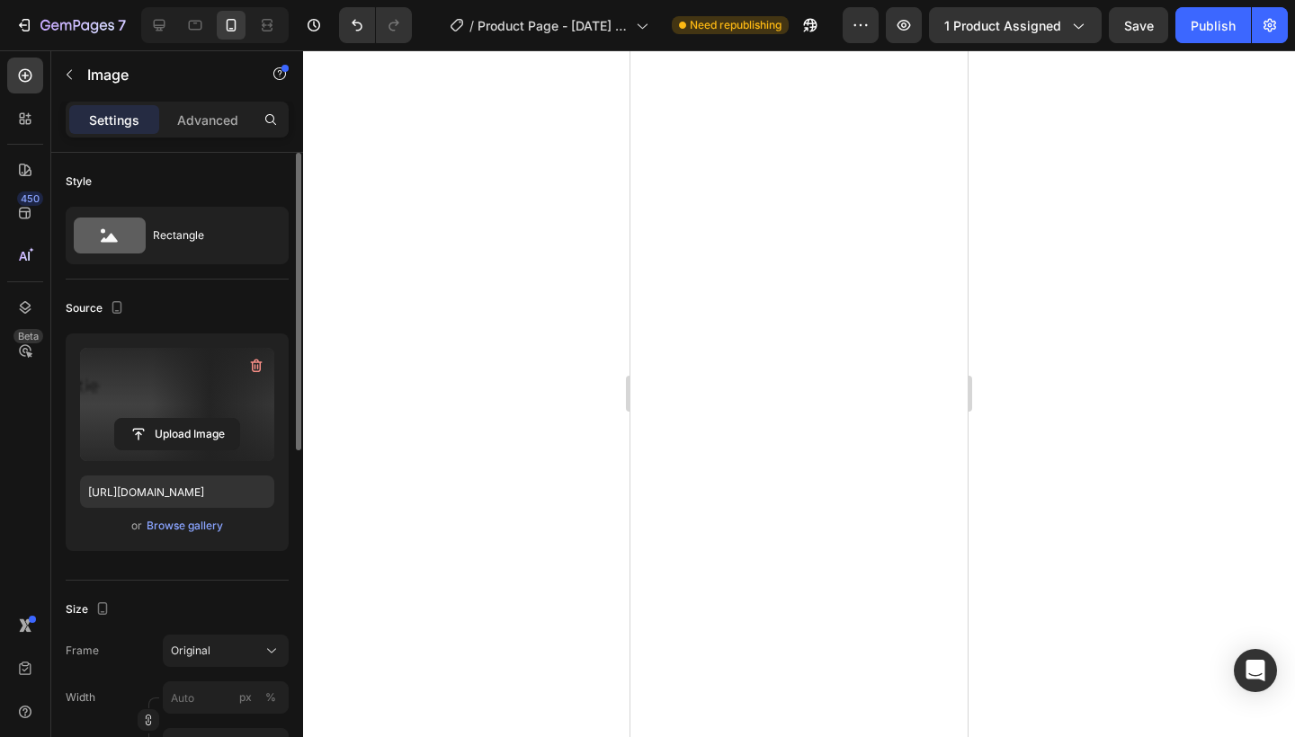
type input "[URL][DOMAIN_NAME]"
click at [582, 423] on div at bounding box center [799, 393] width 992 height 687
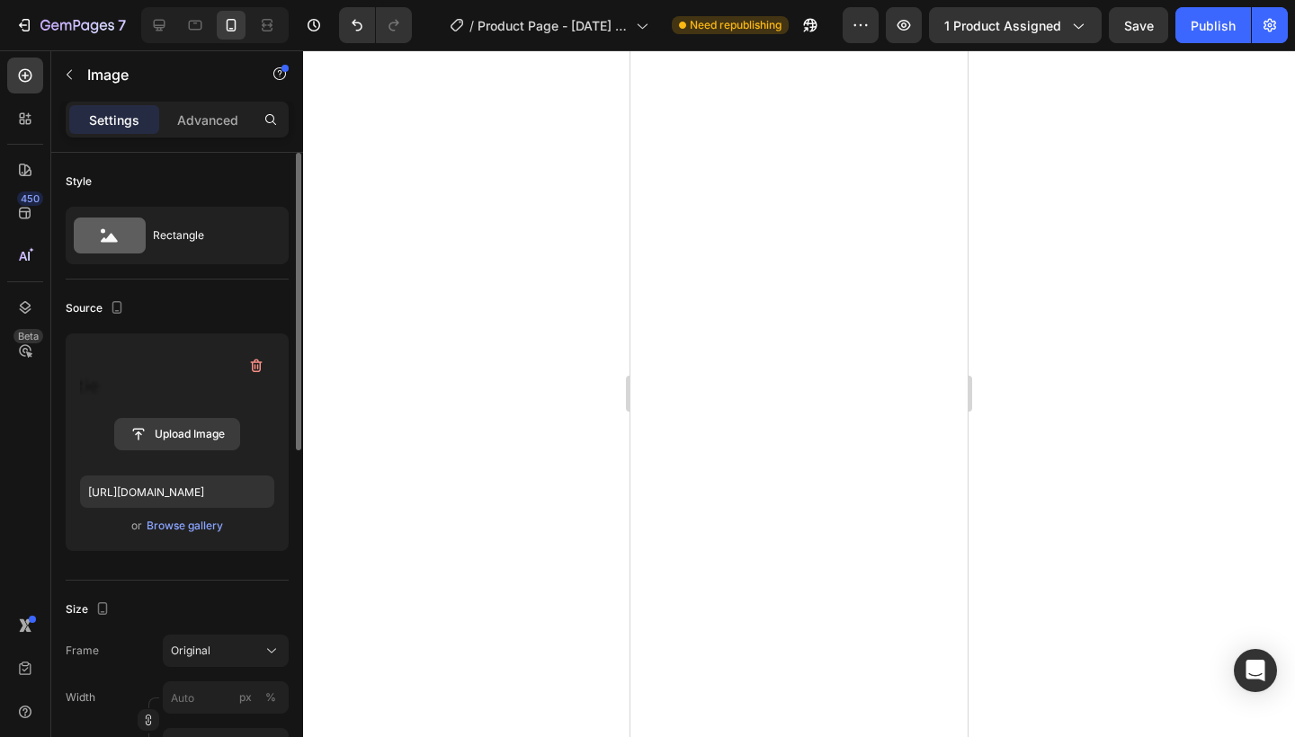
click at [173, 439] on input "file" at bounding box center [177, 434] width 124 height 31
type input "[URL][DOMAIN_NAME]"
click at [348, 460] on div at bounding box center [799, 393] width 992 height 687
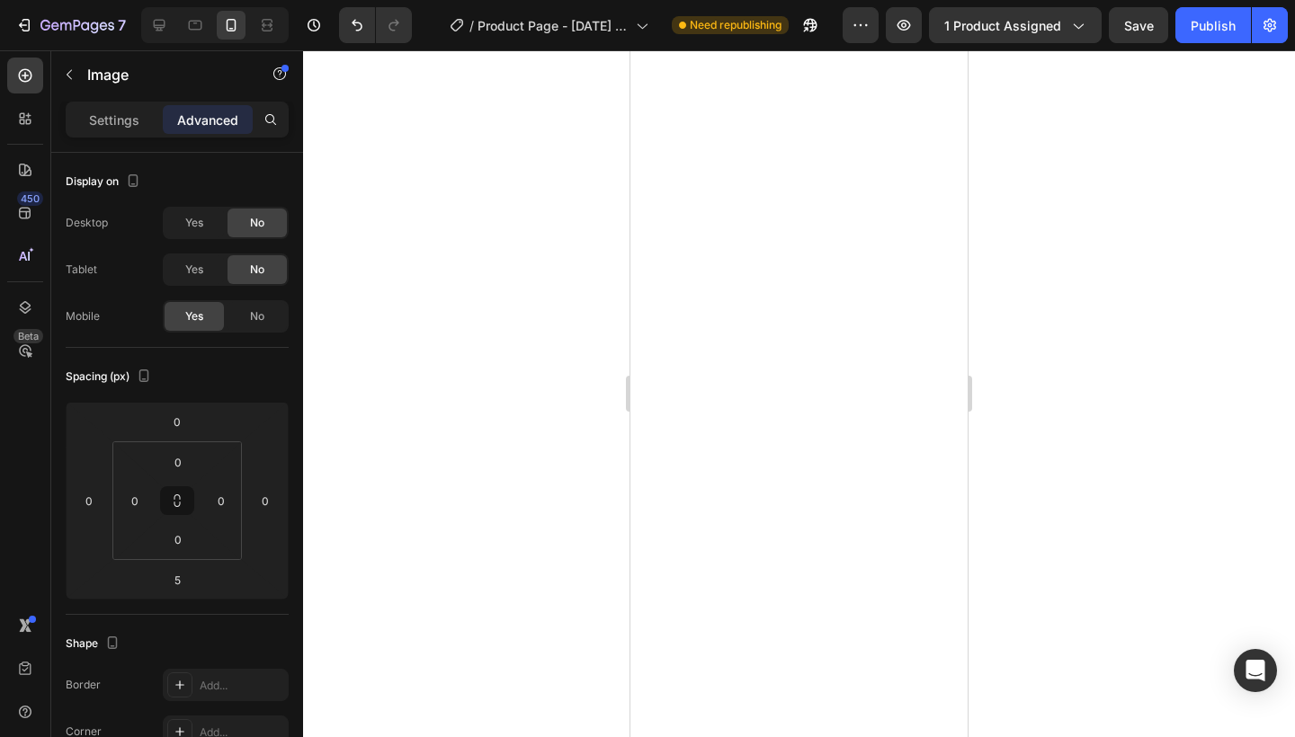
click at [542, 323] on div at bounding box center [799, 393] width 992 height 687
click at [91, 111] on p "Settings" at bounding box center [114, 120] width 50 height 19
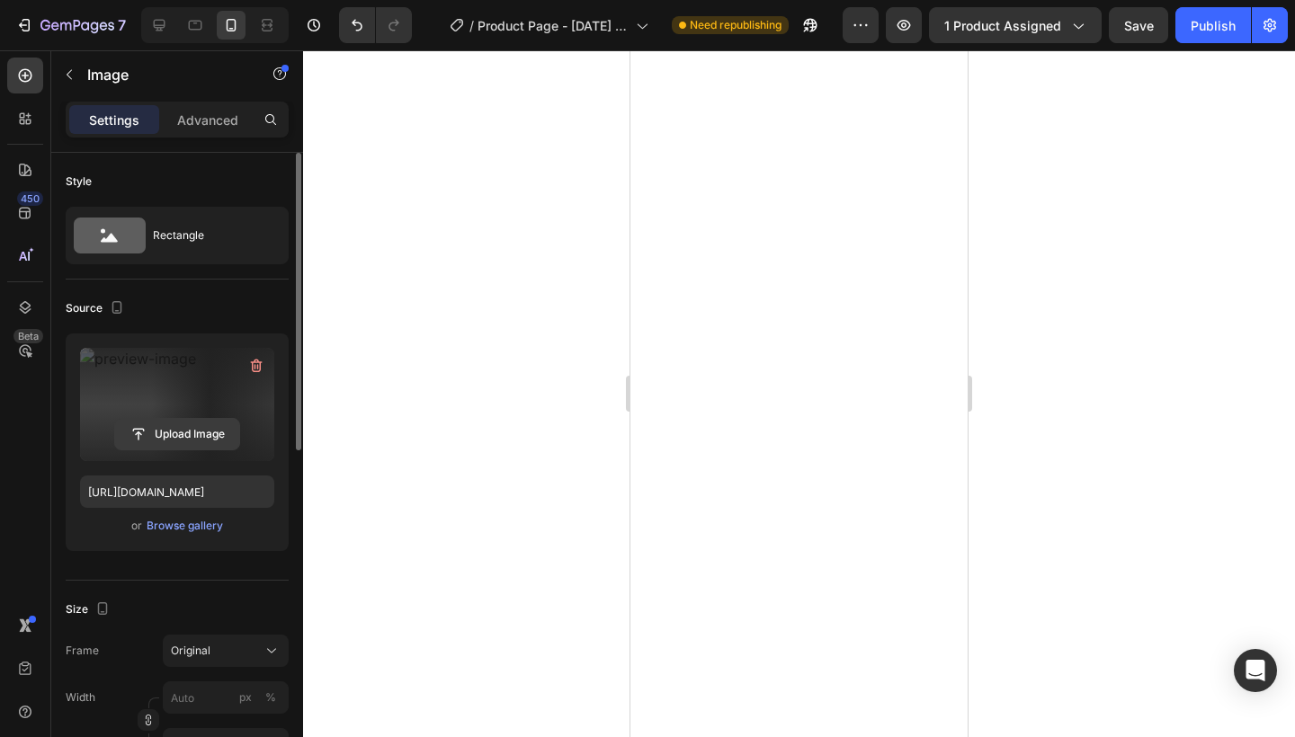
click at [175, 429] on input "file" at bounding box center [177, 434] width 124 height 31
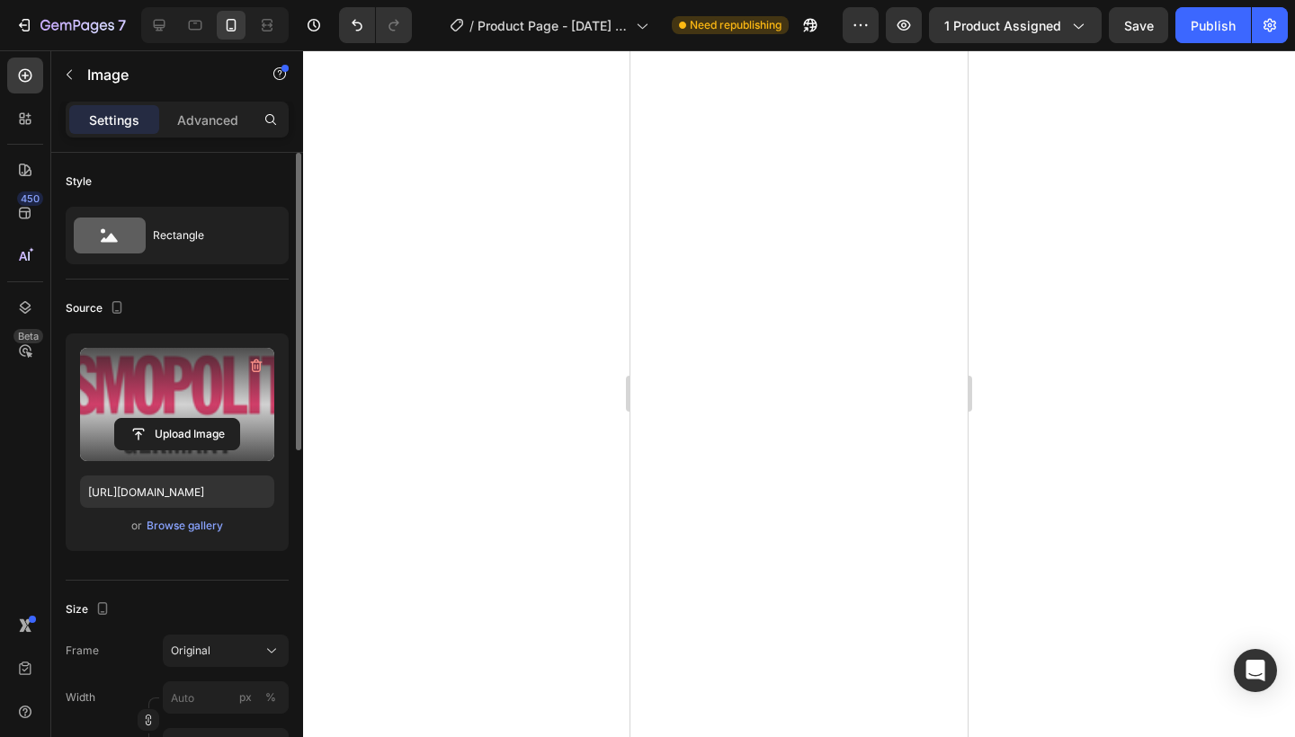
type input "[URL][DOMAIN_NAME]"
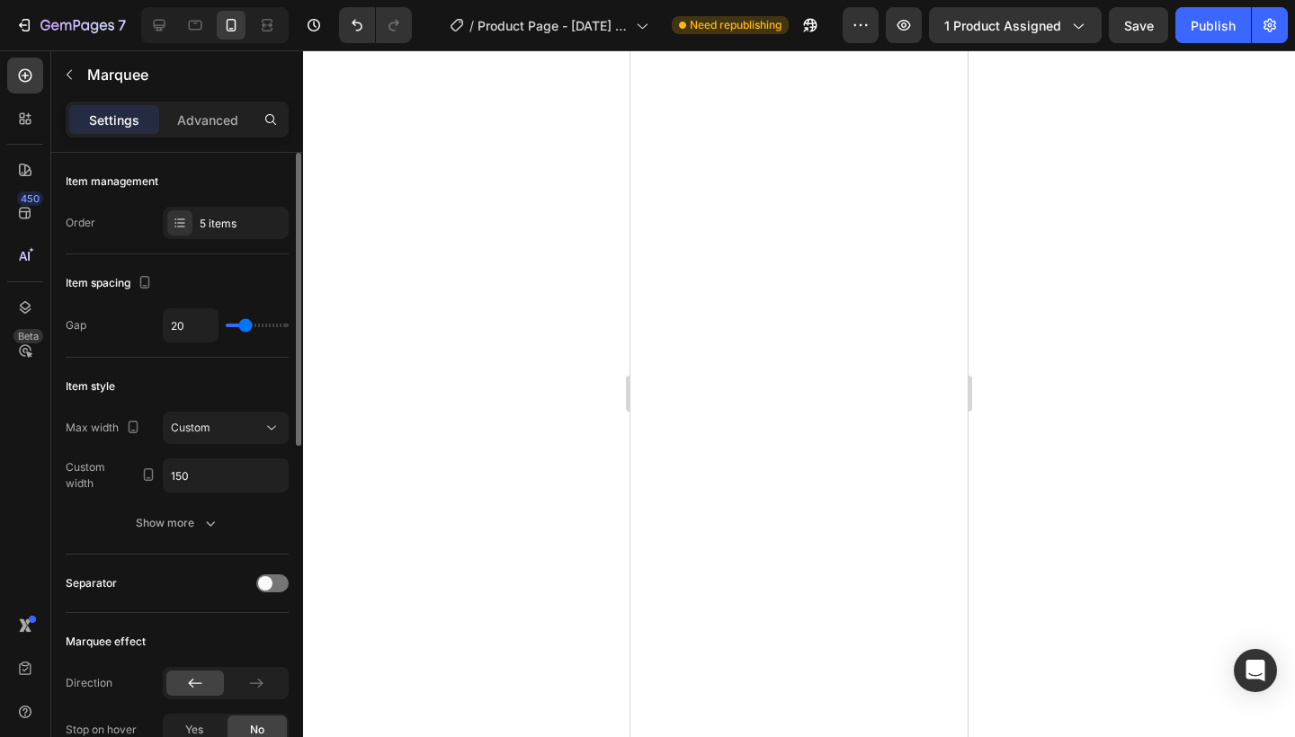
click at [539, 339] on div at bounding box center [799, 393] width 992 height 687
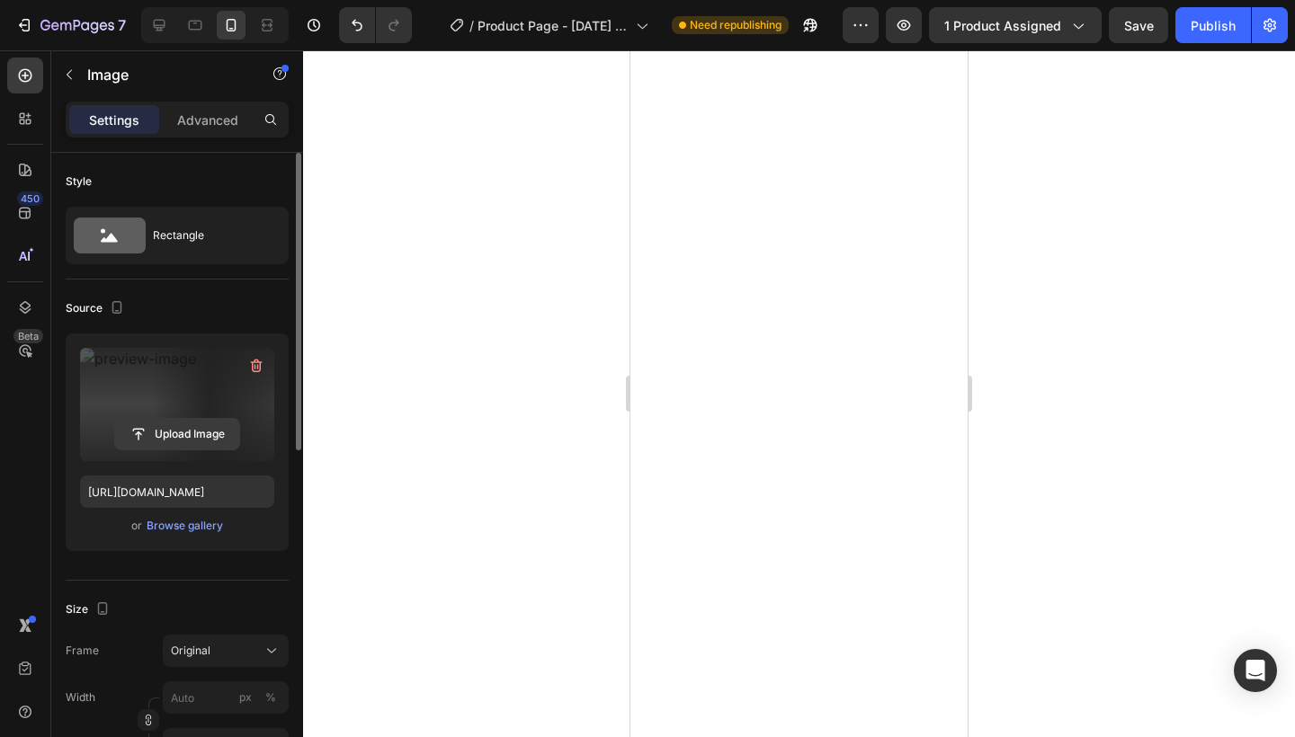
click at [197, 443] on input "file" at bounding box center [177, 434] width 124 height 31
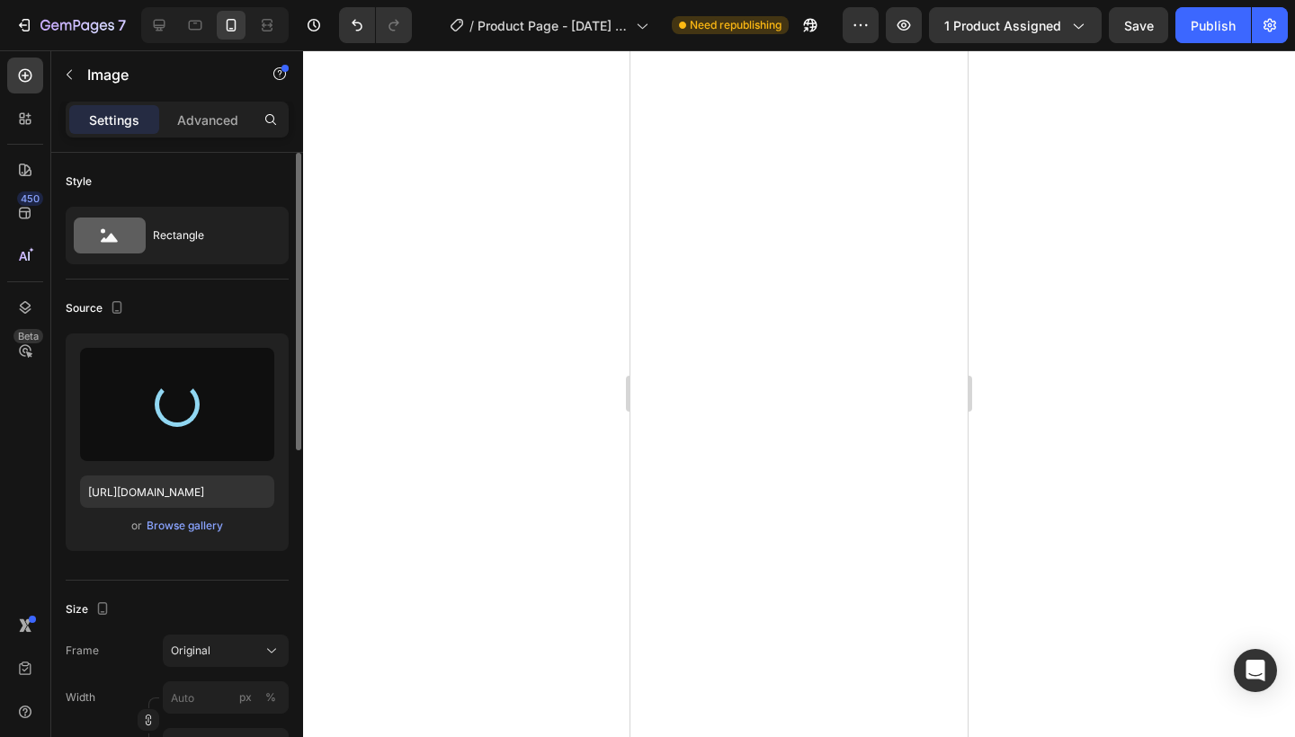
type input "[URL][DOMAIN_NAME]"
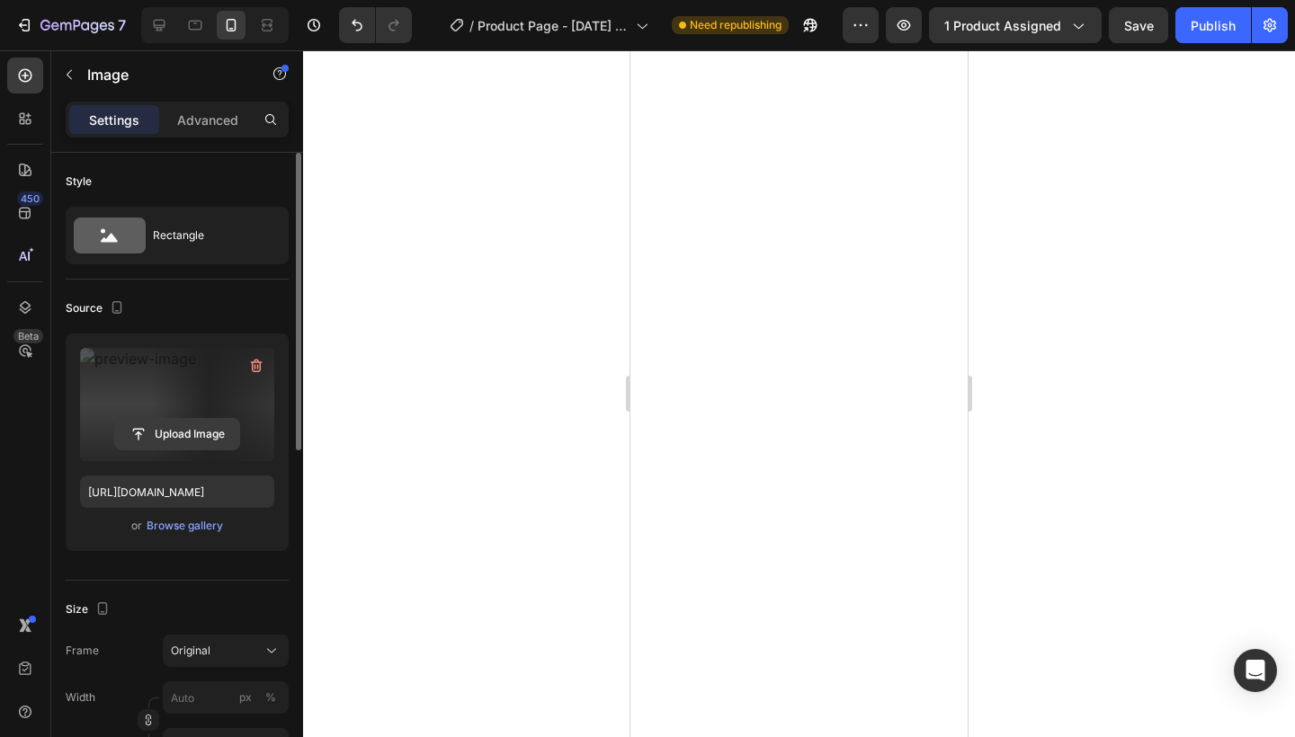
click at [181, 438] on input "file" at bounding box center [177, 434] width 124 height 31
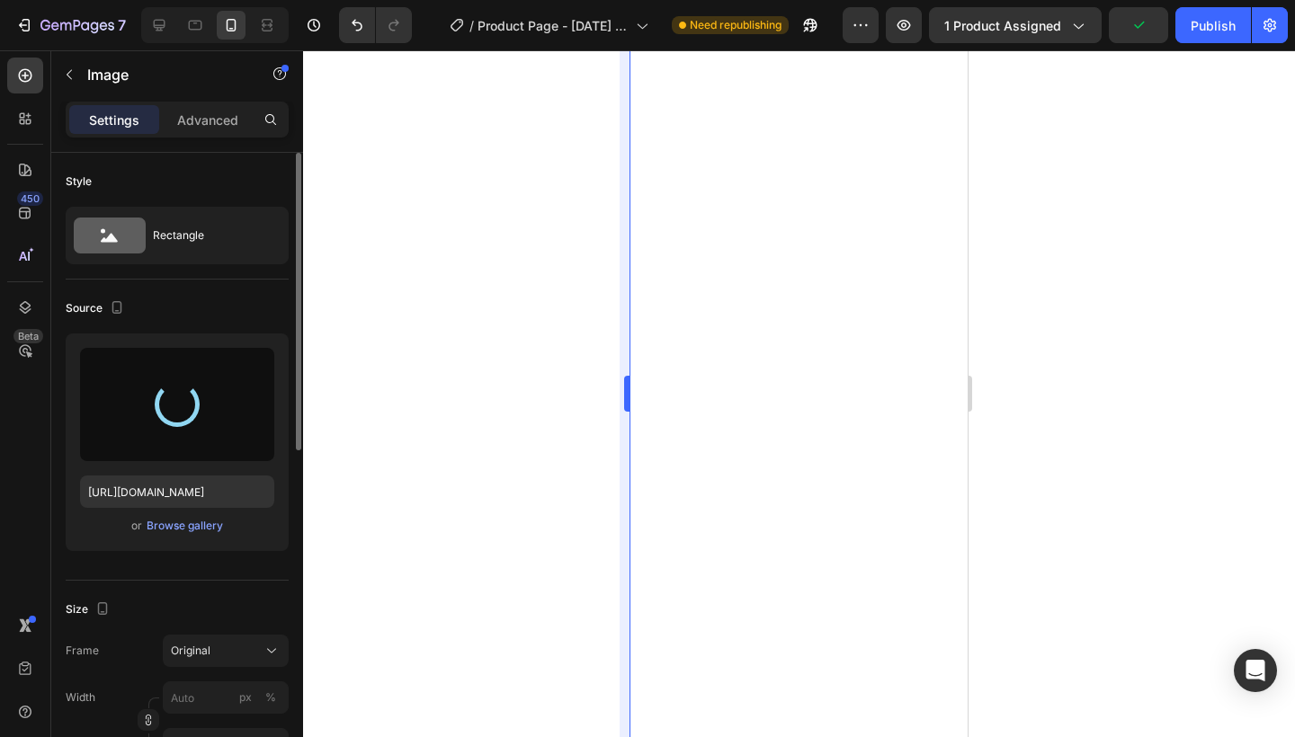
type input "[URL][DOMAIN_NAME]"
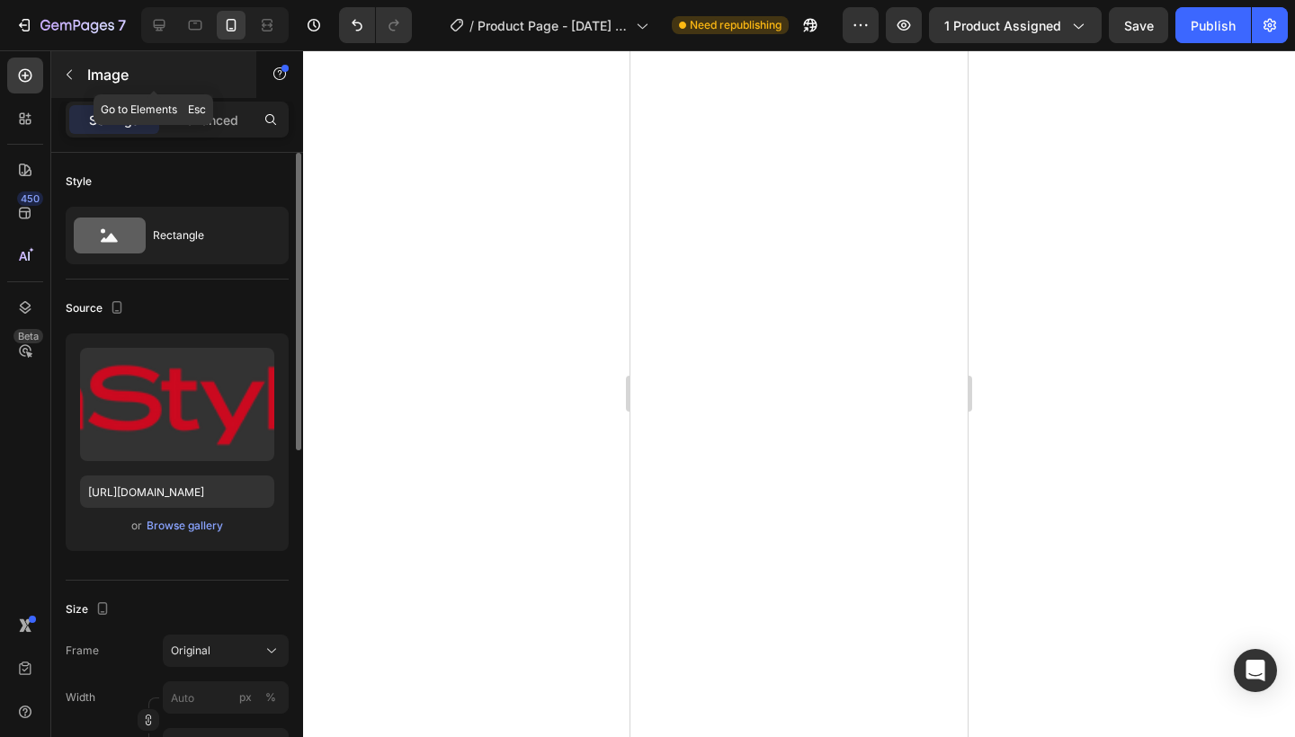
click at [67, 76] on icon "button" at bounding box center [69, 74] width 14 height 14
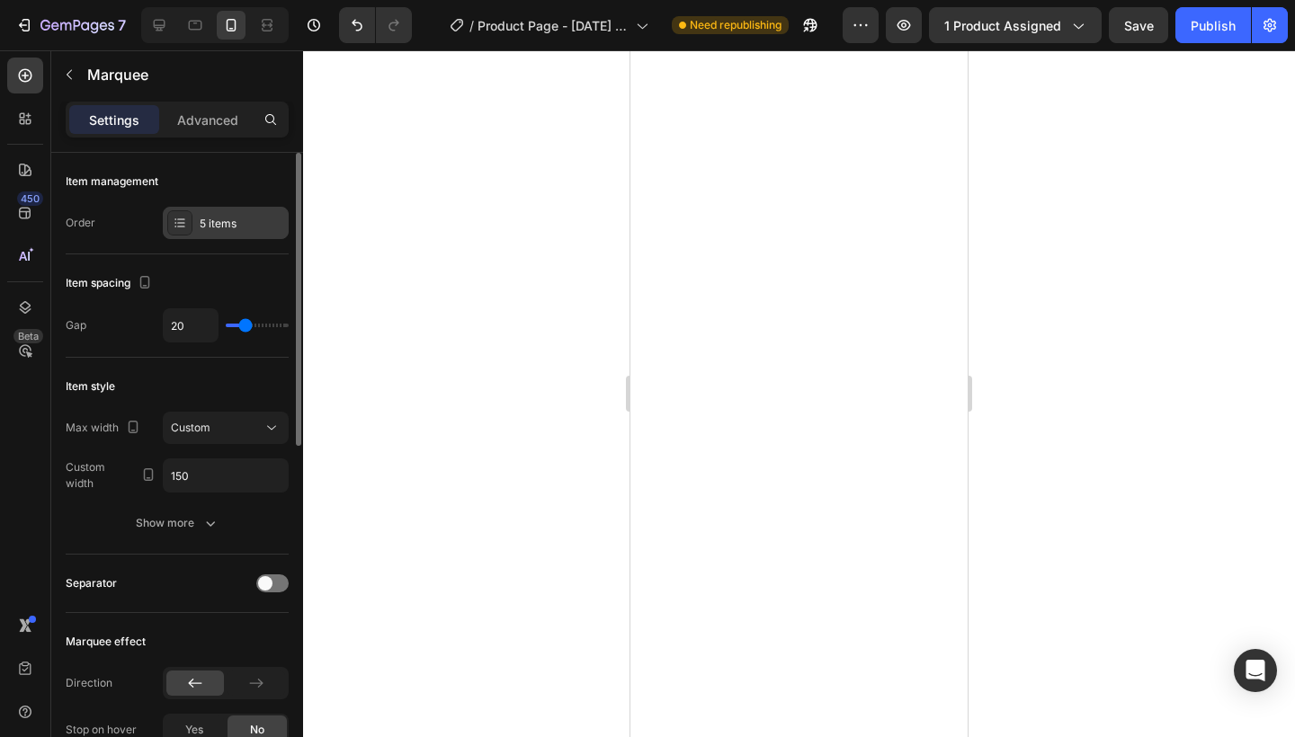
click at [231, 224] on div "5 items" at bounding box center [242, 224] width 85 height 16
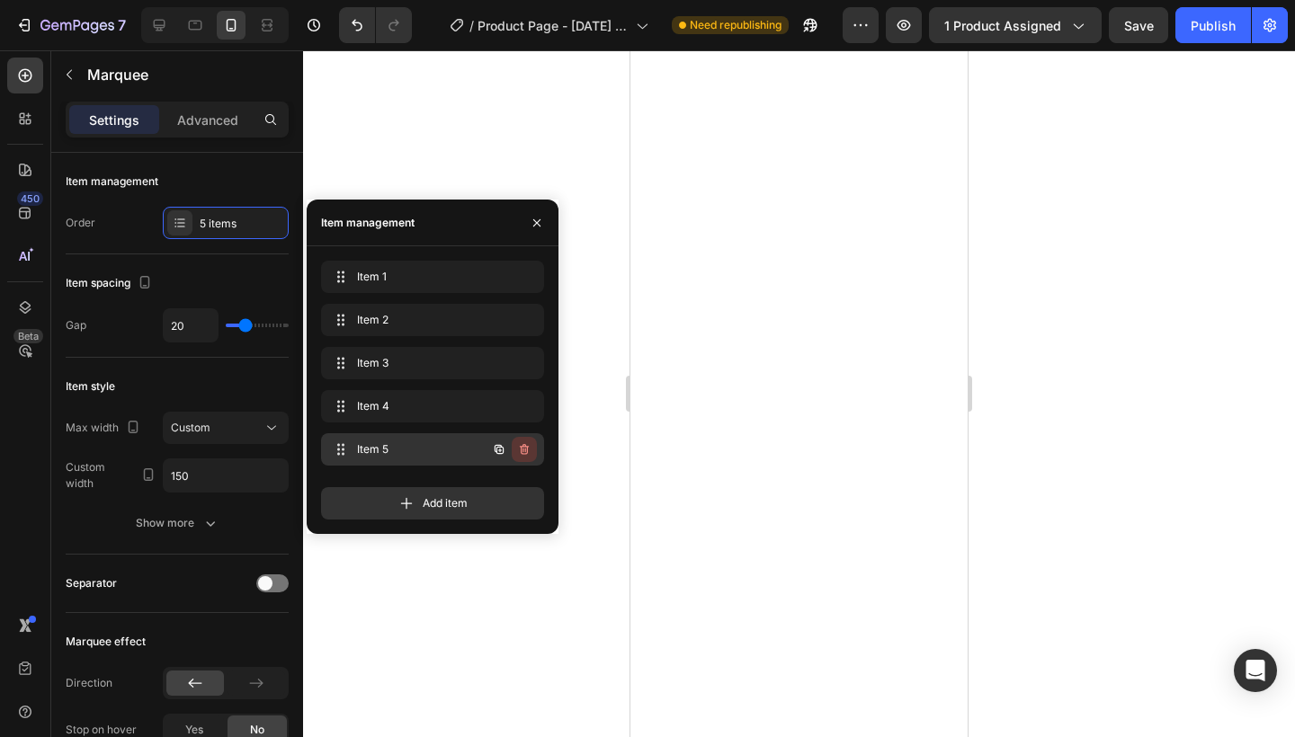
click at [525, 450] on icon "button" at bounding box center [525, 451] width 1 height 4
click at [532, 445] on button "Delete" at bounding box center [511, 449] width 49 height 25
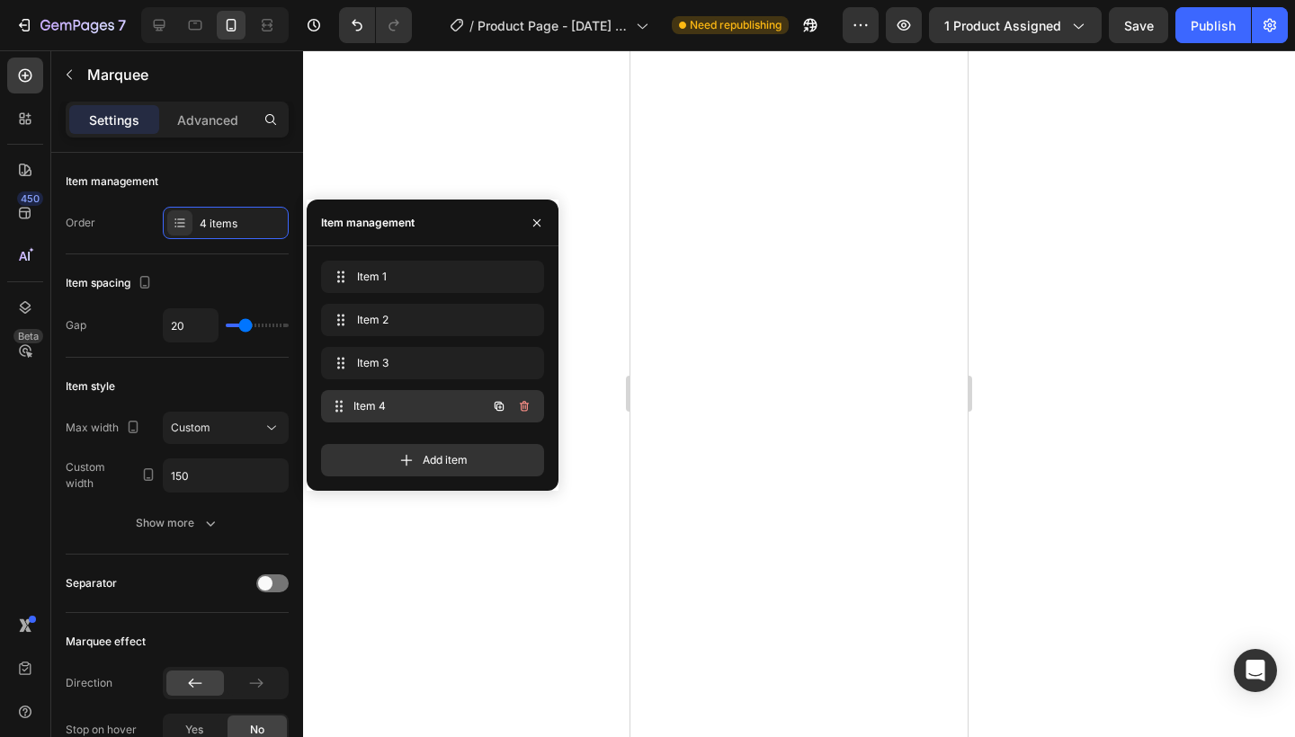
click at [456, 414] on span "Item 4" at bounding box center [419, 406] width 133 height 16
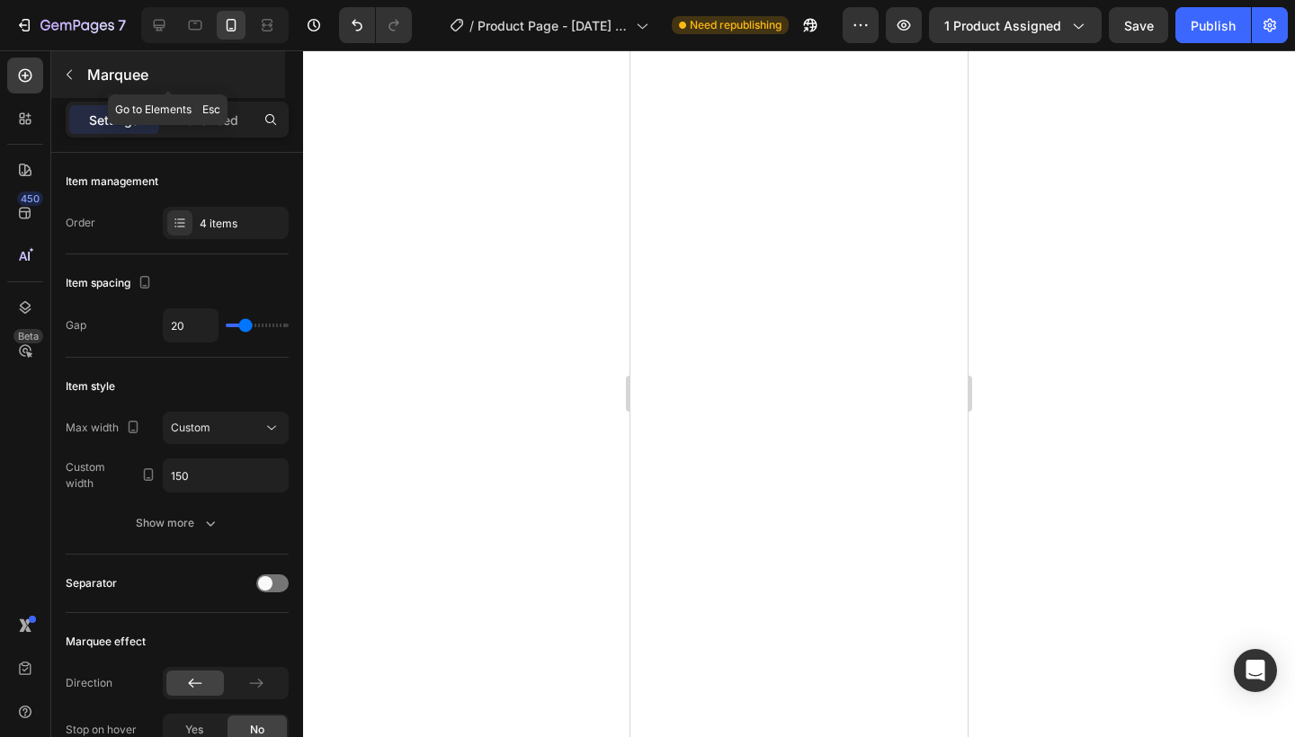
click at [64, 71] on icon "button" at bounding box center [69, 74] width 14 height 14
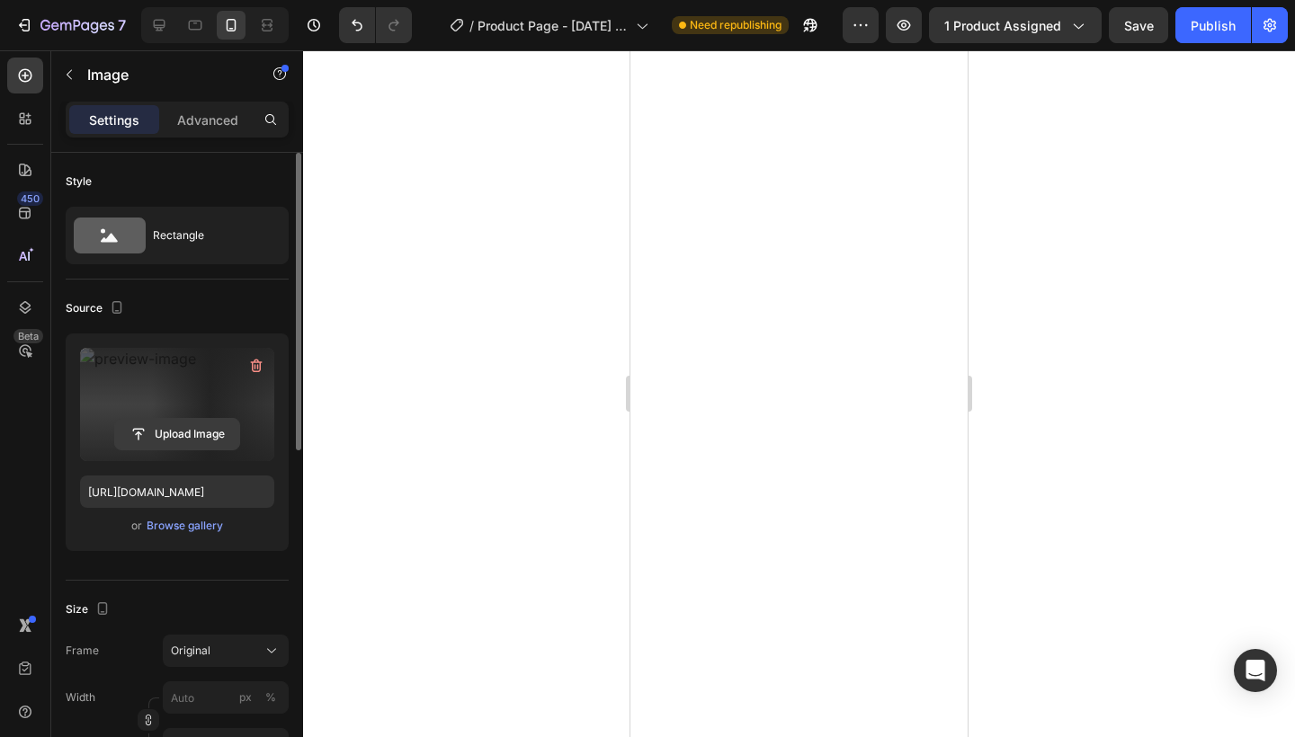
click at [224, 427] on input "file" at bounding box center [177, 434] width 124 height 31
type input "[URL][DOMAIN_NAME]"
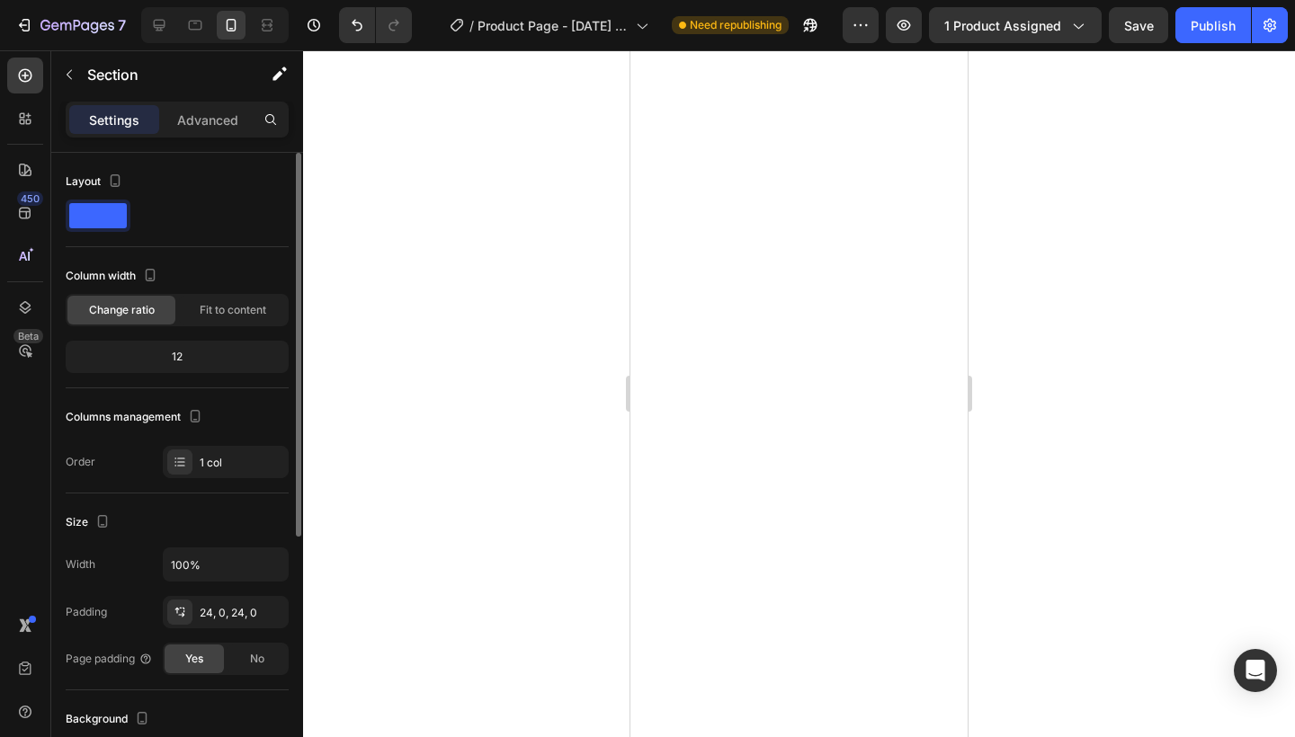
drag, startPoint x: 1212, startPoint y: 31, endPoint x: 1099, endPoint y: 135, distance: 154.0
click at [1099, 0] on div "7 / Product Page - [DATE] 09:11:36 Need republishing Preview 1 product assigned…" at bounding box center [647, 0] width 1295 height 0
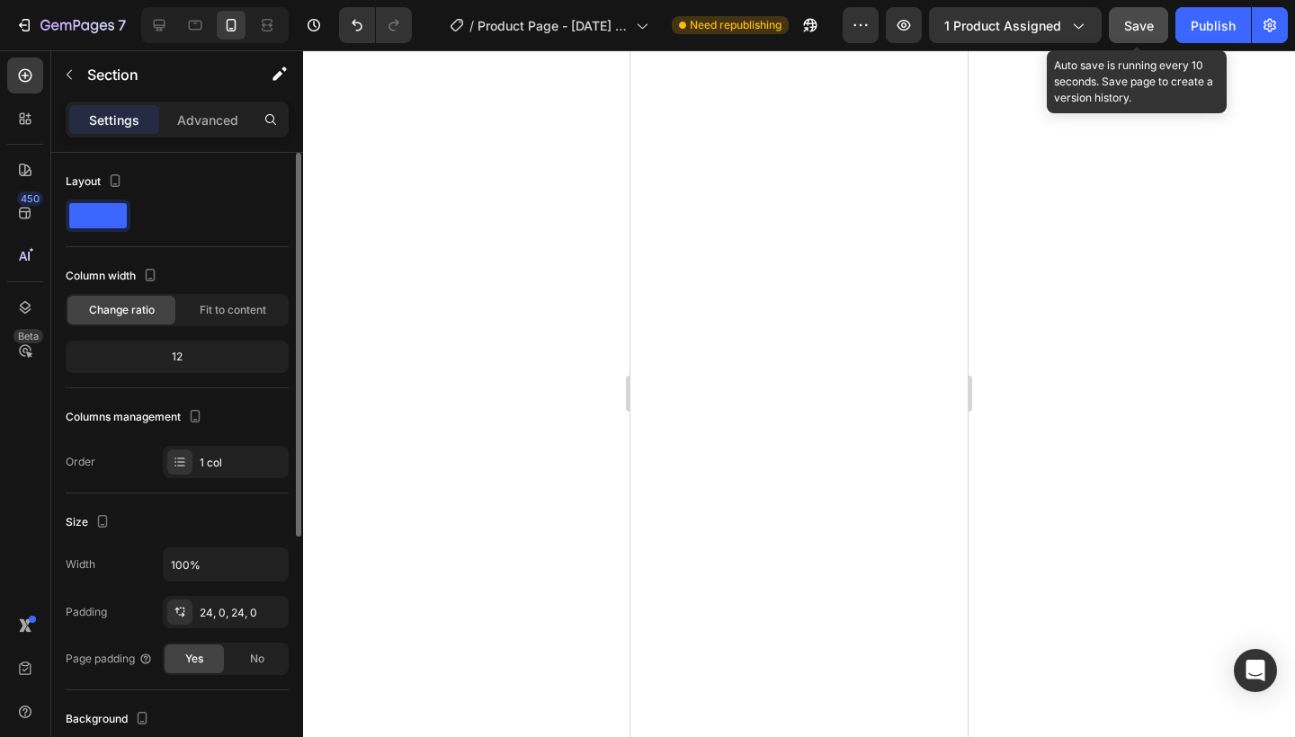
click at [1124, 27] on span "Save" at bounding box center [1139, 25] width 30 height 15
